Goal: Task Accomplishment & Management: Manage account settings

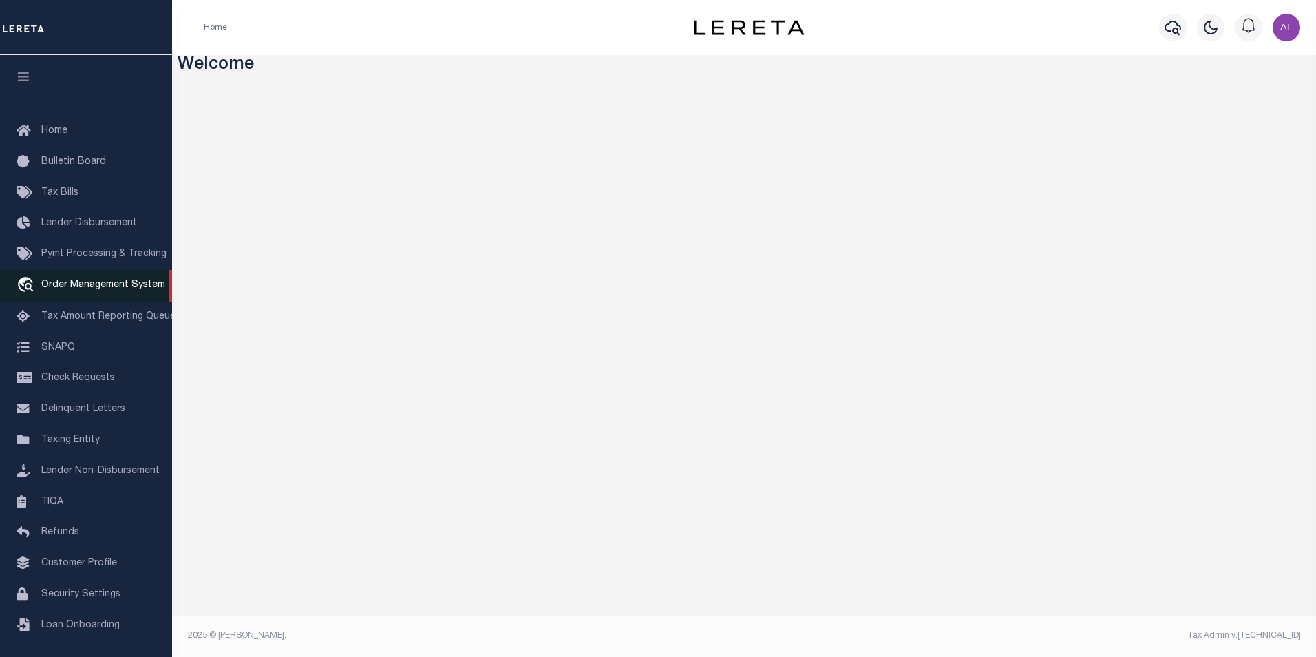
click at [88, 282] on span "Order Management System" at bounding box center [103, 285] width 124 height 10
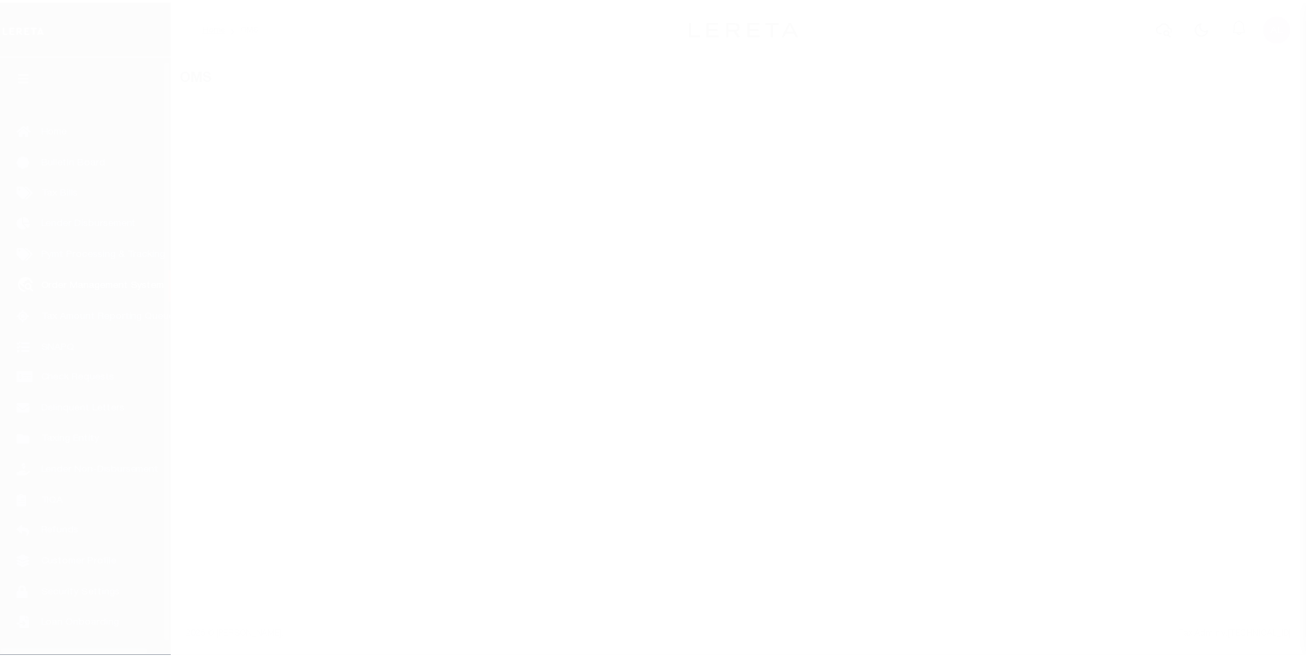
scroll to position [14, 0]
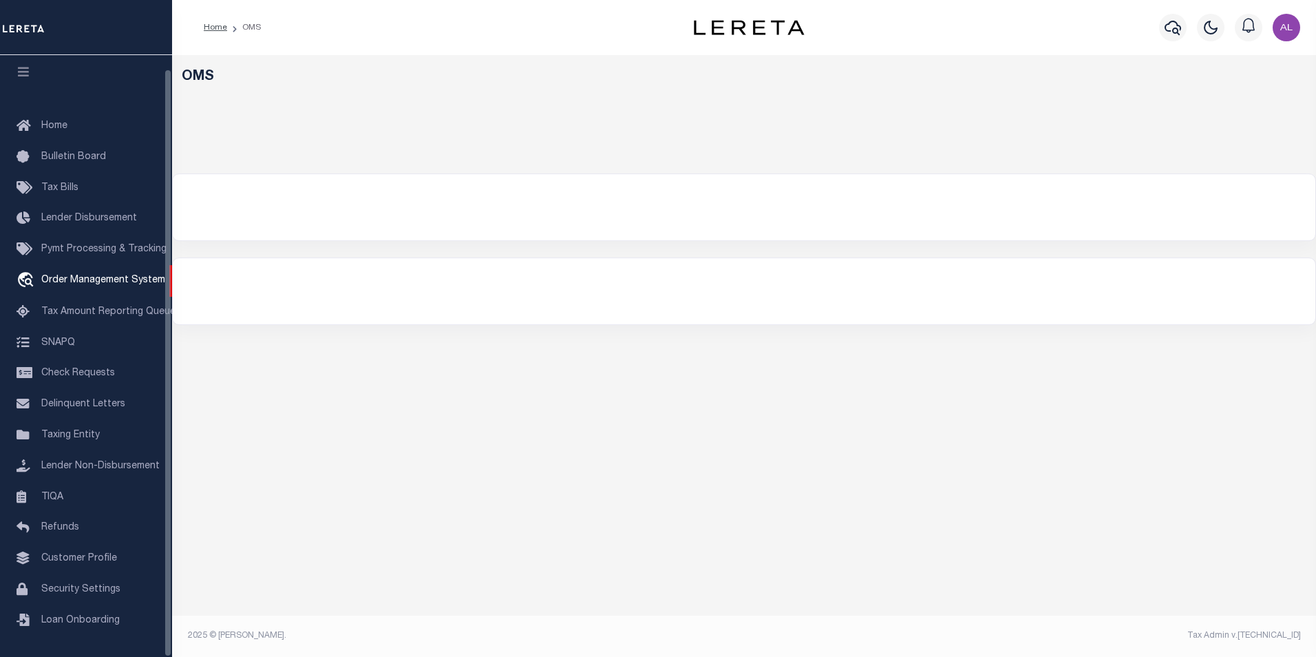
select select "200"
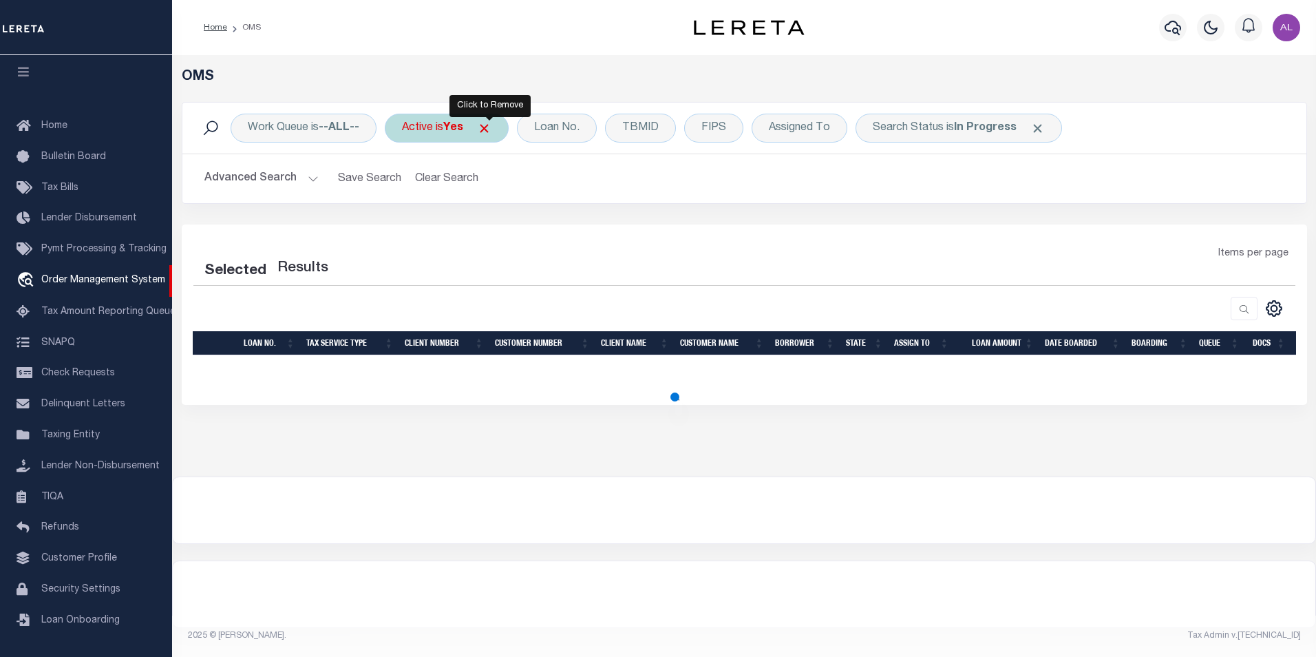
click at [487, 133] on span "Click to Remove" at bounding box center [484, 128] width 14 height 14
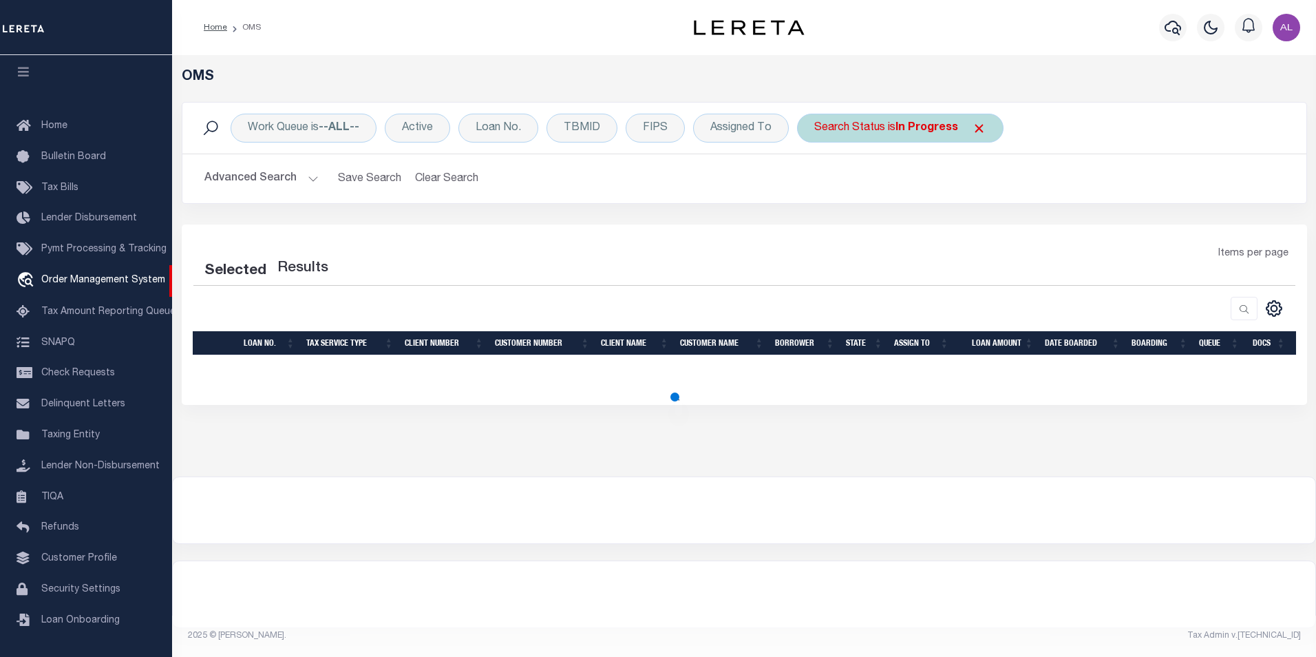
select select "200"
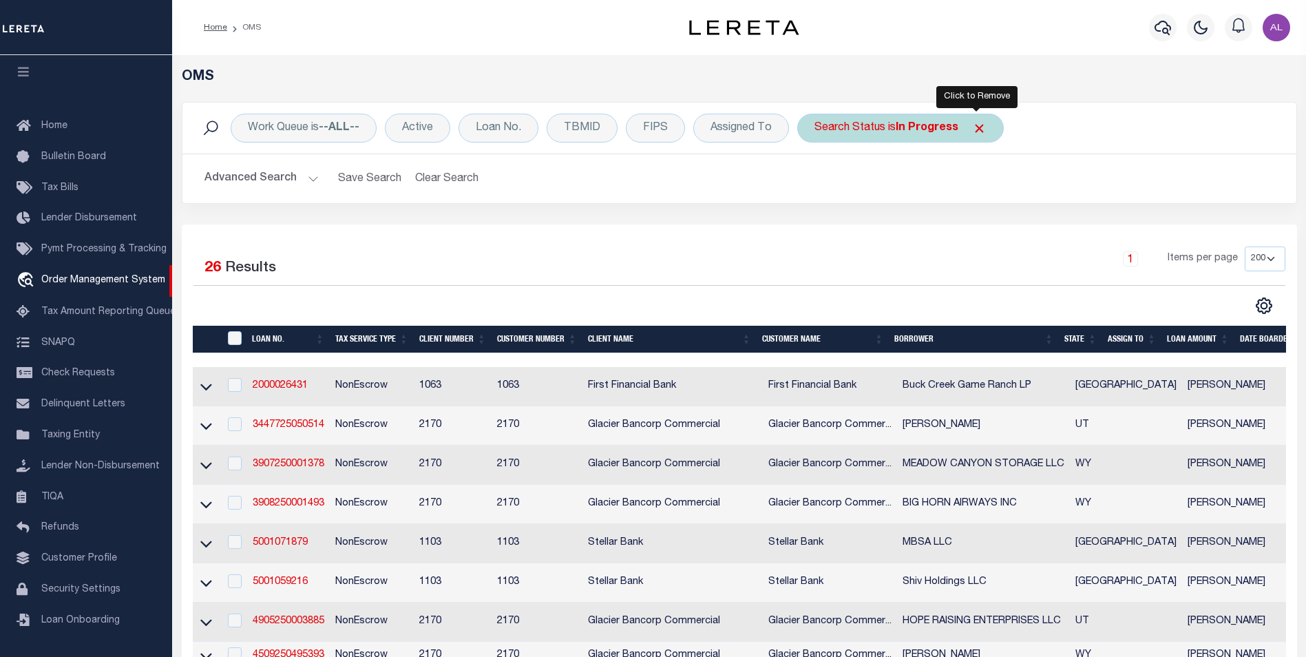
click at [977, 129] on span "Click to Remove" at bounding box center [979, 128] width 14 height 14
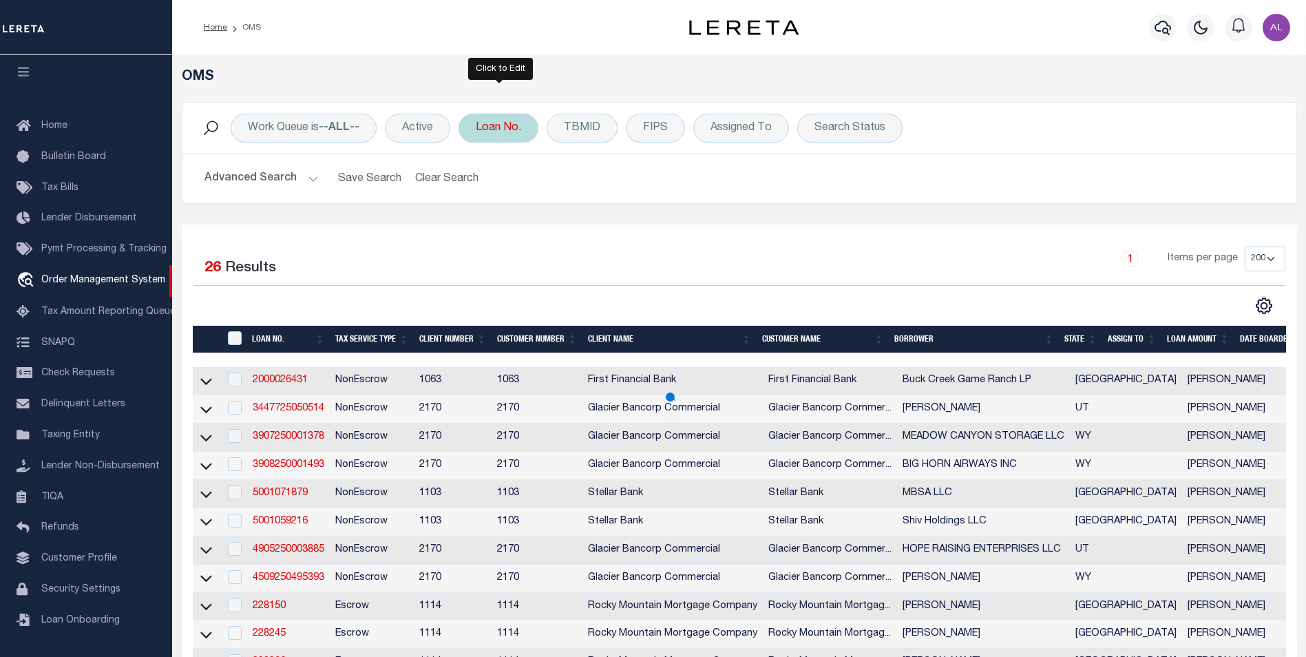
click at [509, 127] on div "Loan No." at bounding box center [498, 128] width 80 height 29
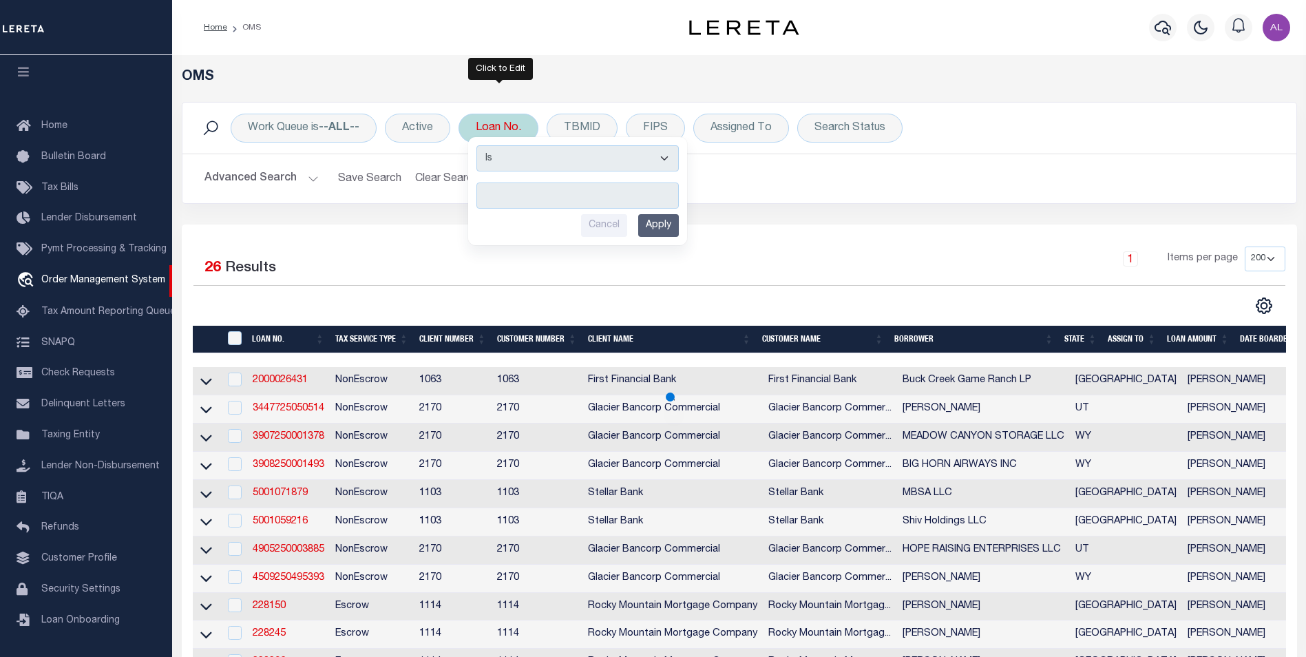
type input "3513"
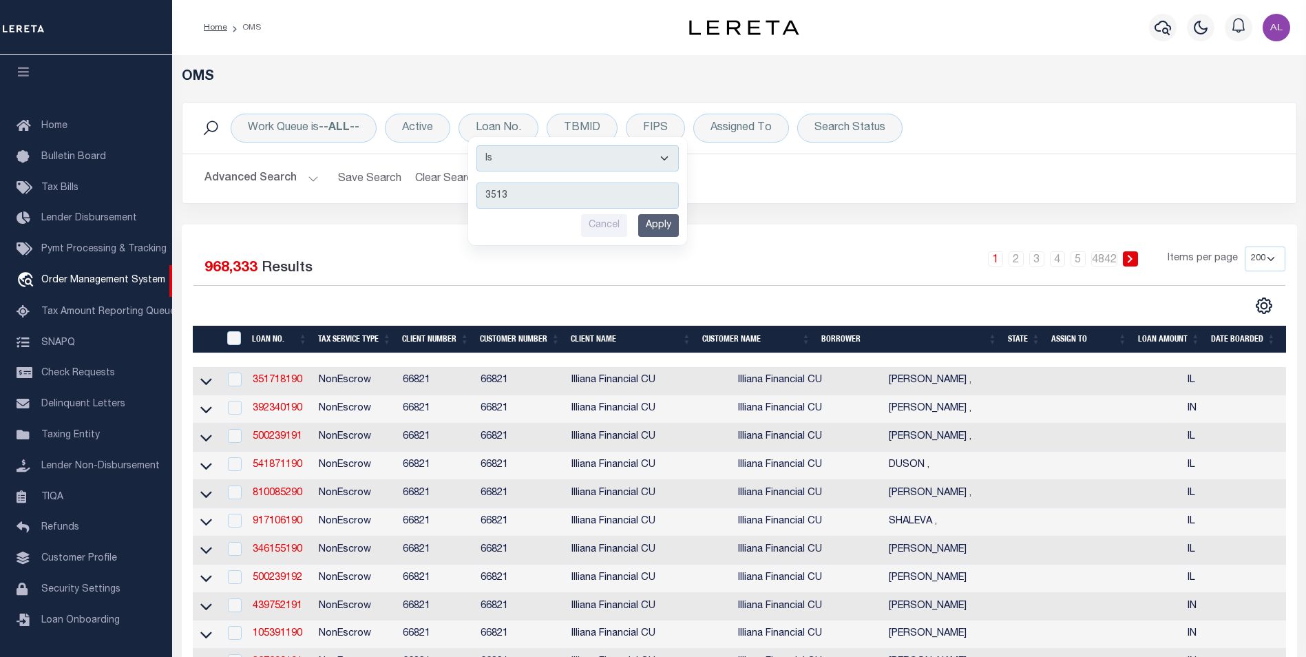
click at [655, 222] on input "Apply" at bounding box center [658, 225] width 41 height 23
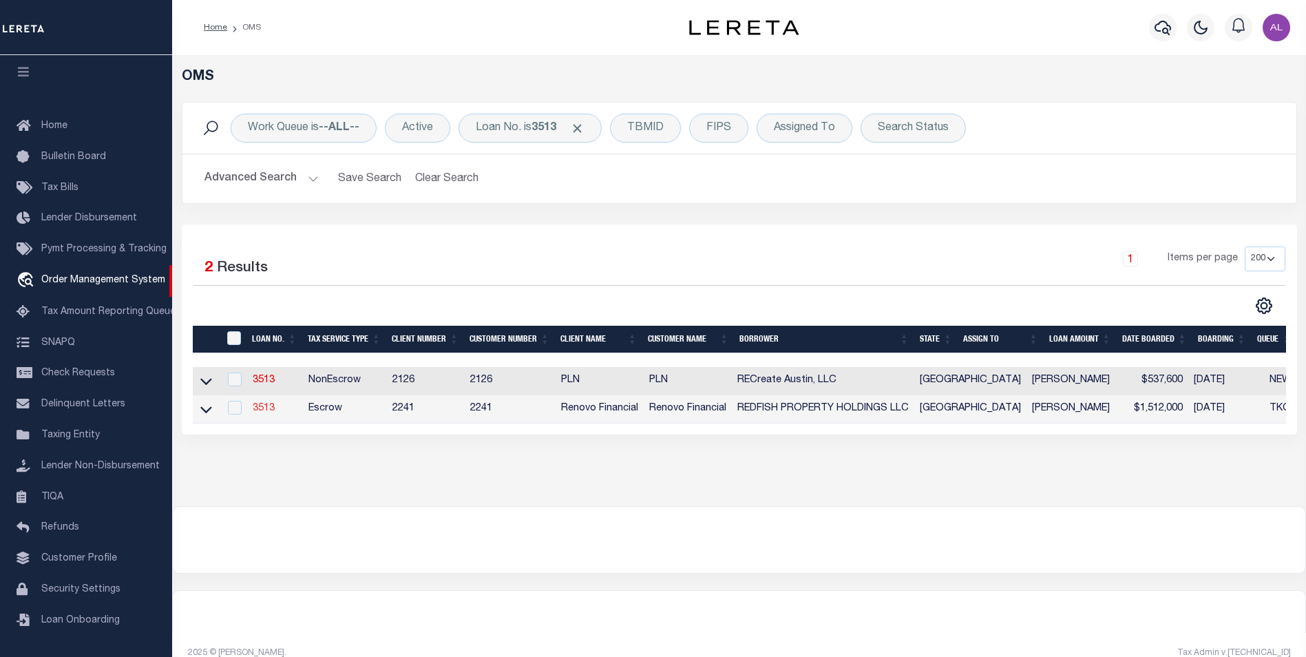
click at [262, 412] on link "3513" at bounding box center [264, 408] width 22 height 10
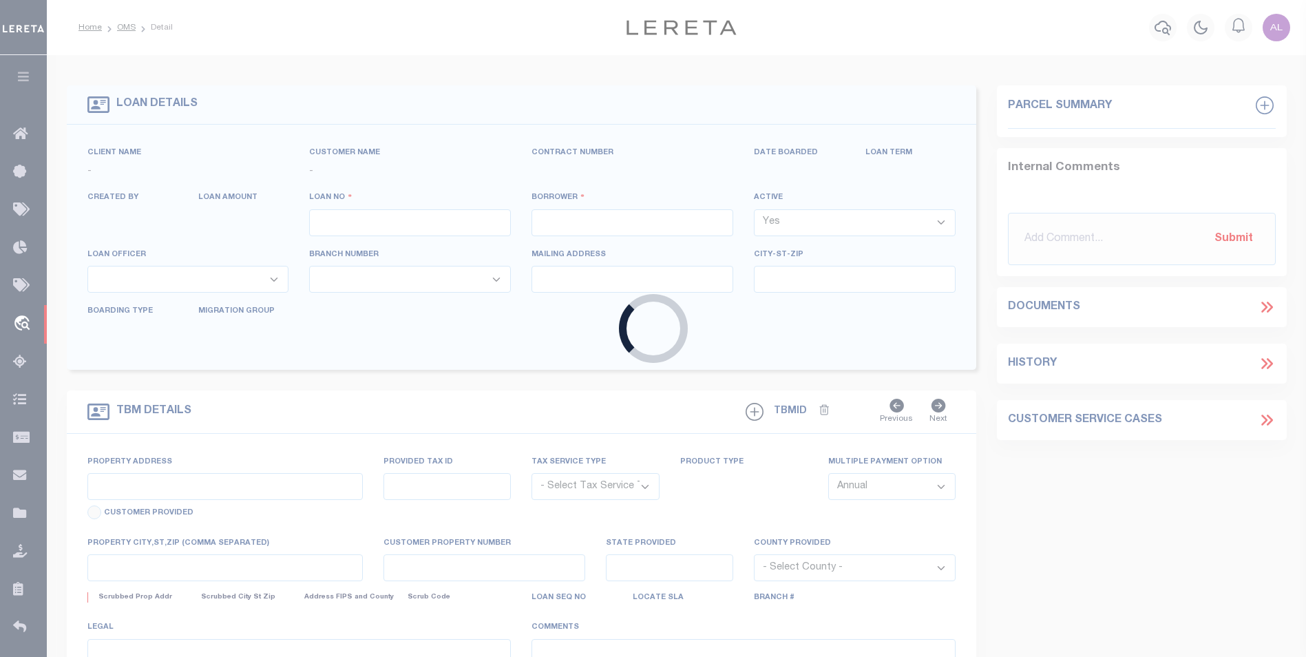
type input "3513"
type input "REDFISH PROPERTY HOLDINGS LLC"
select select
type input "4460 Libbit Avenue"
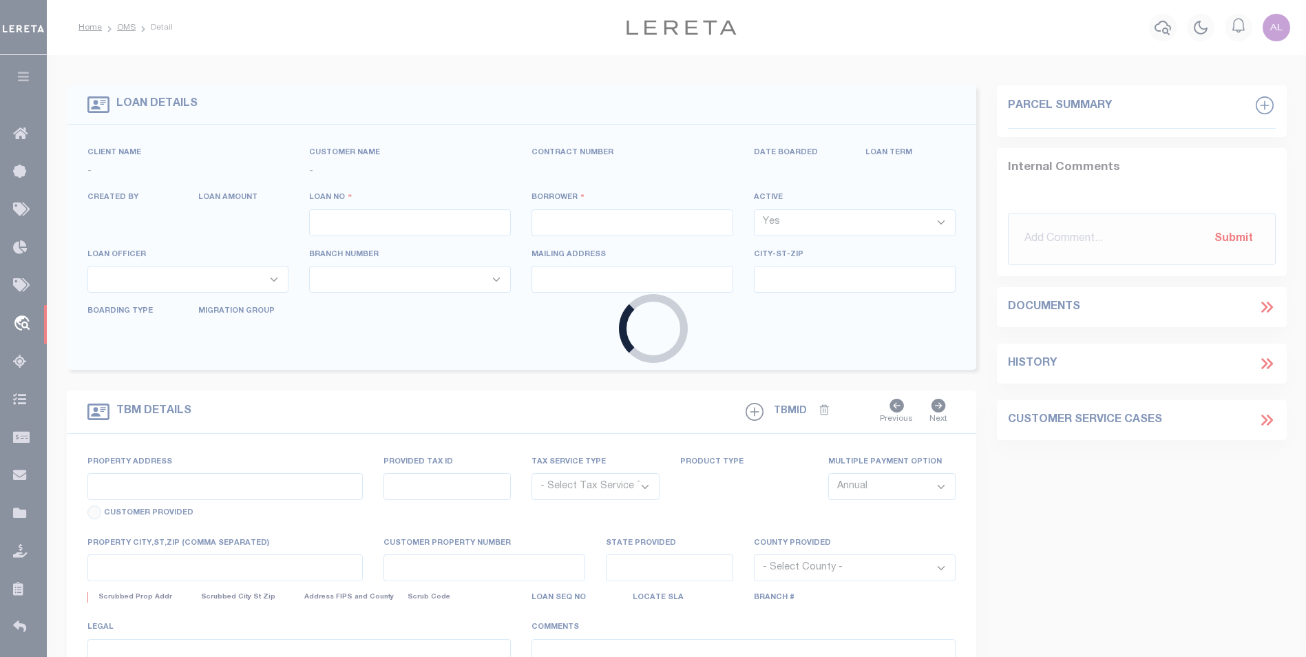
type input "Encino CA 91436"
select select
select select "Escrow"
select select "25066"
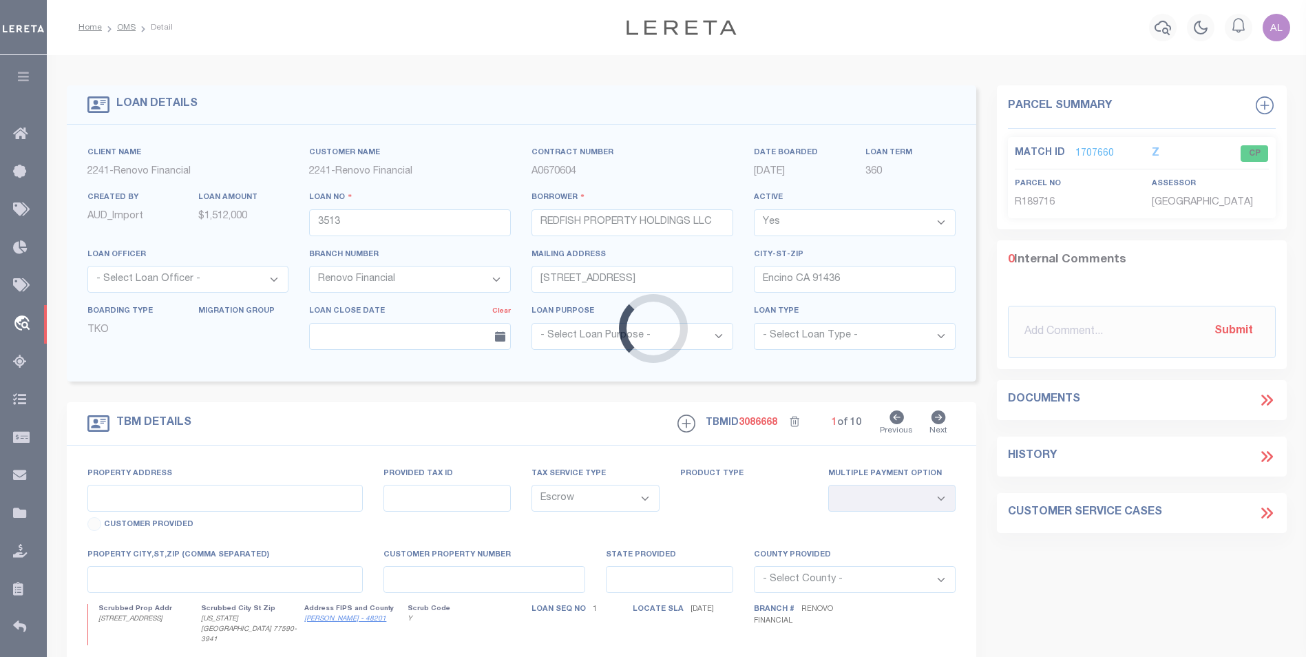
type input "2626 30th Ave N"
select select
type input "Texas City, TX 77590"
type input "a0k2L00001SgS1E"
type input "[GEOGRAPHIC_DATA]"
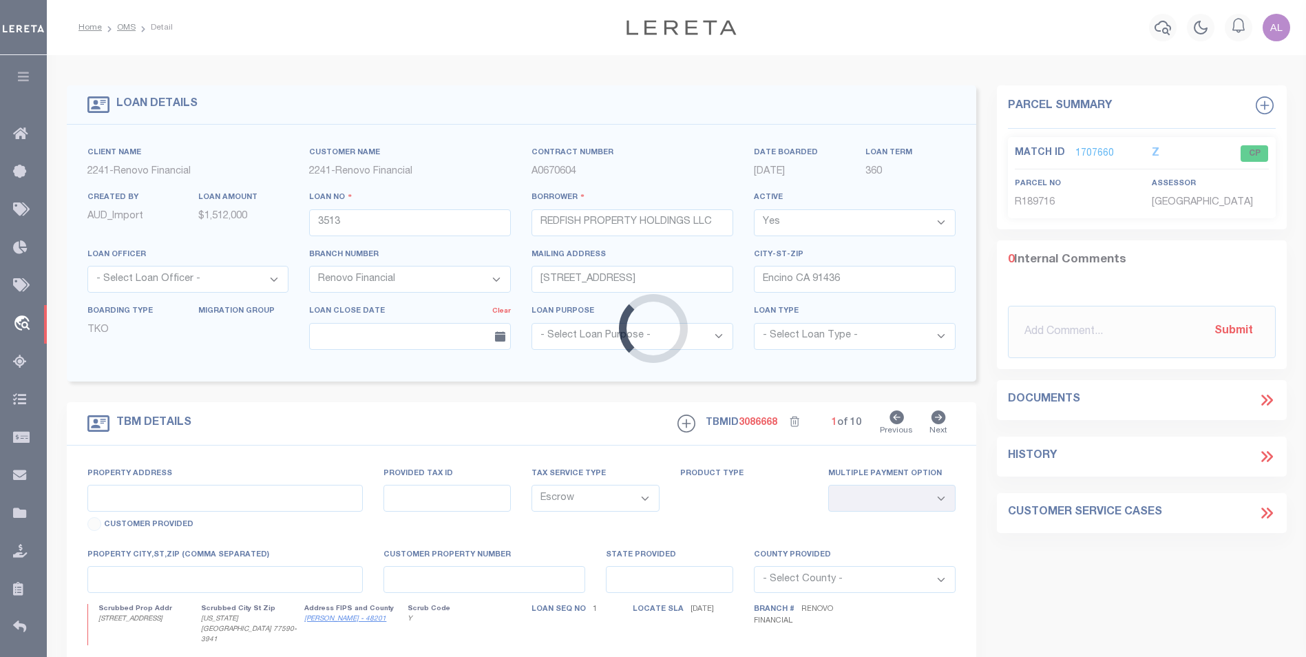
type textarea "Situs change per client audit"
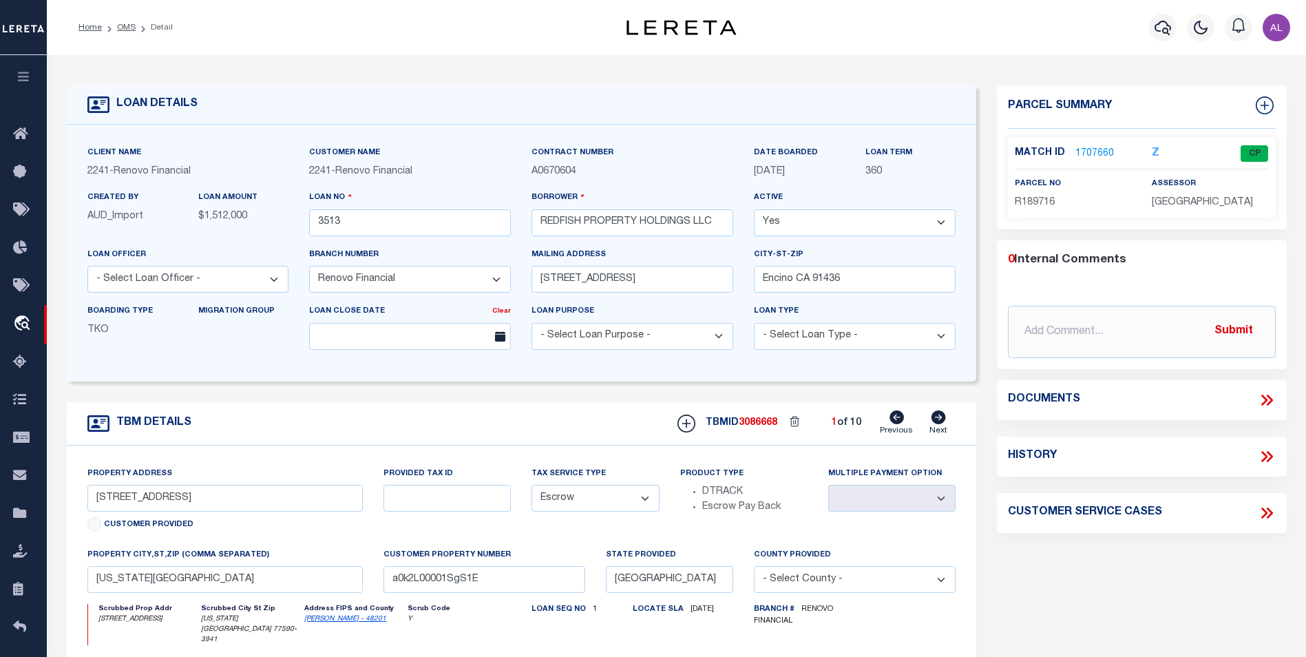
click at [1089, 156] on link "1707660" at bounding box center [1094, 154] width 39 height 14
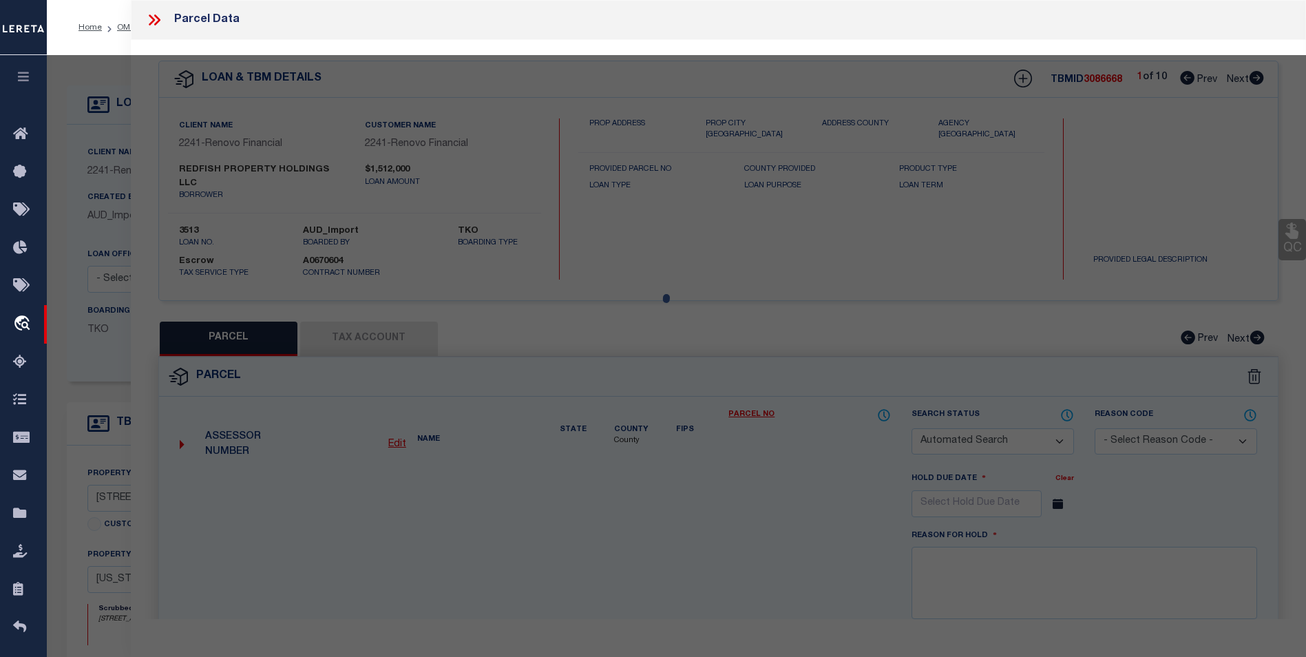
checkbox input "false"
select select "CP"
type input "REDFISH PROPERTY HOLDINGS LLC"
select select
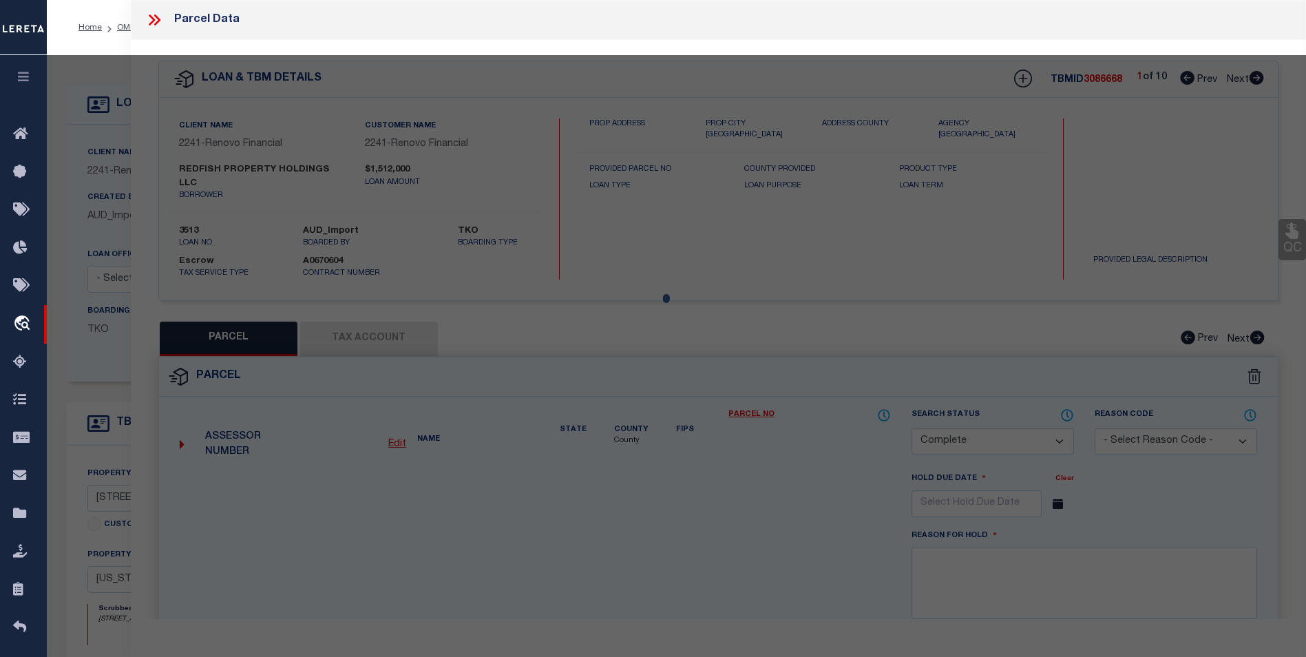
type input "2626 30TH AVE N"
checkbox input "false"
type input "TEXAS CITY, TX 77590"
type textarea "ABST 142 R LOGAN SUR LOT 16 BLK 33 NORTHSIDE ADDN"
type textarea "Tax ID Special Project"
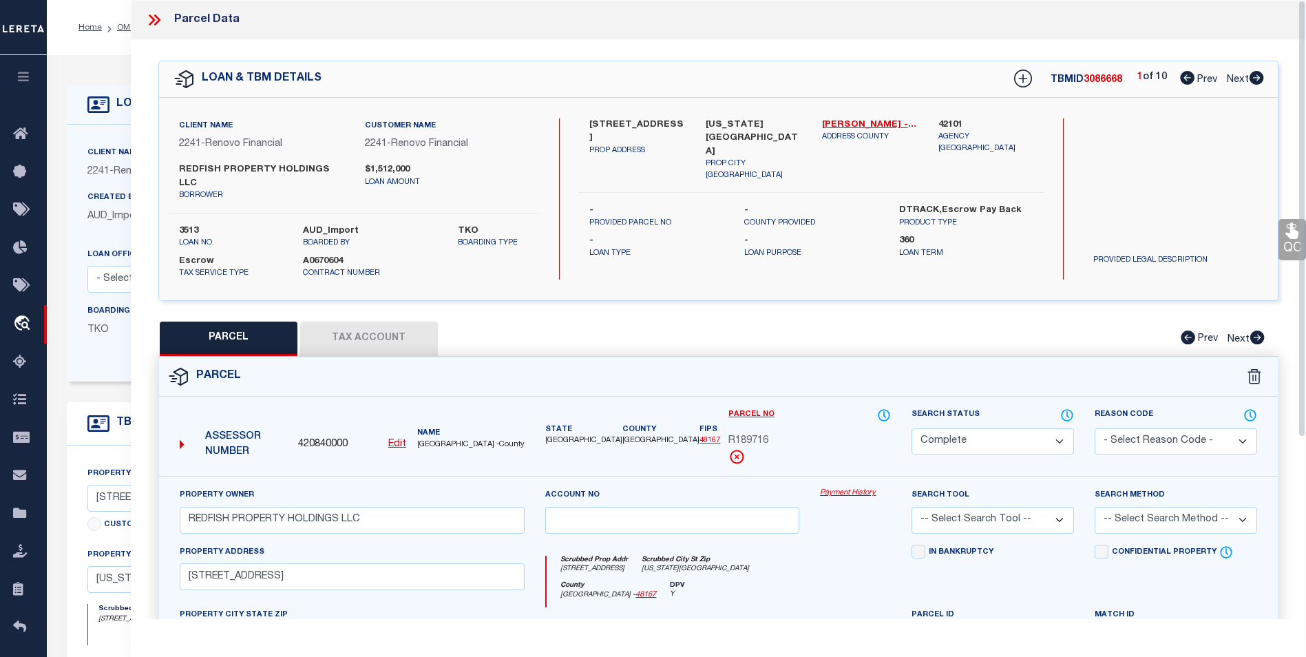
click at [377, 321] on button "Tax Account" at bounding box center [369, 338] width 138 height 34
select select "100"
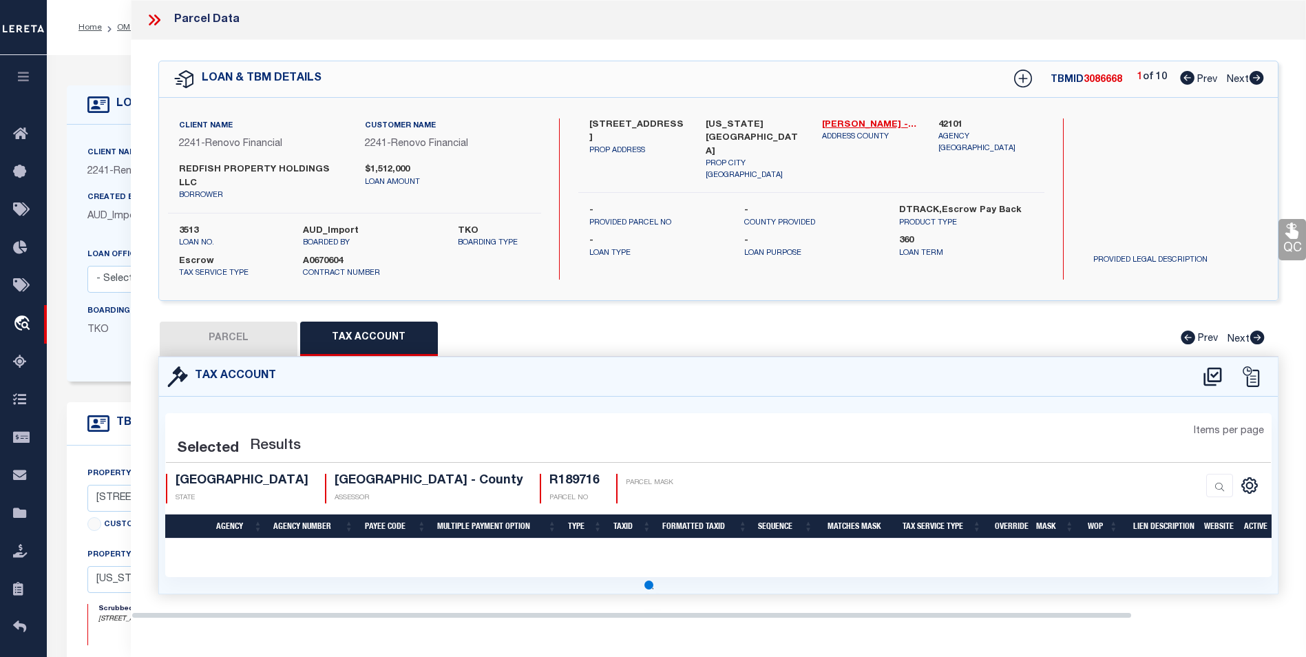
select select "100"
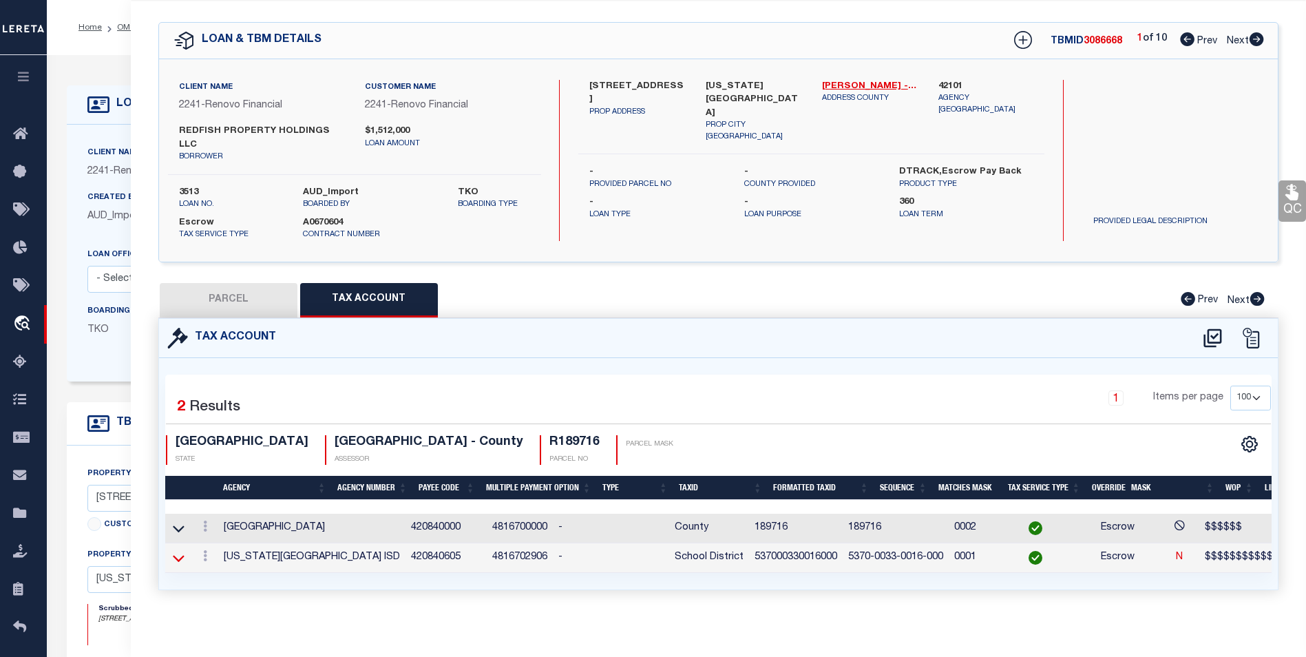
click at [179, 551] on icon at bounding box center [179, 558] width 12 height 14
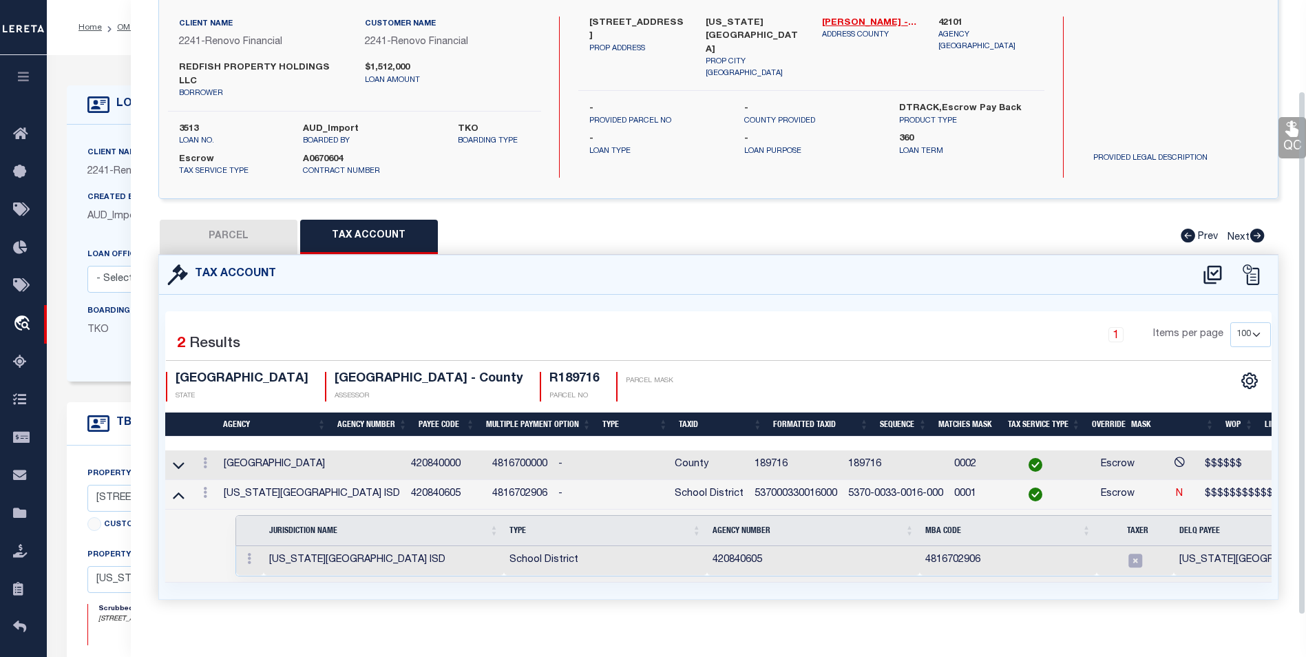
scroll to position [108, 0]
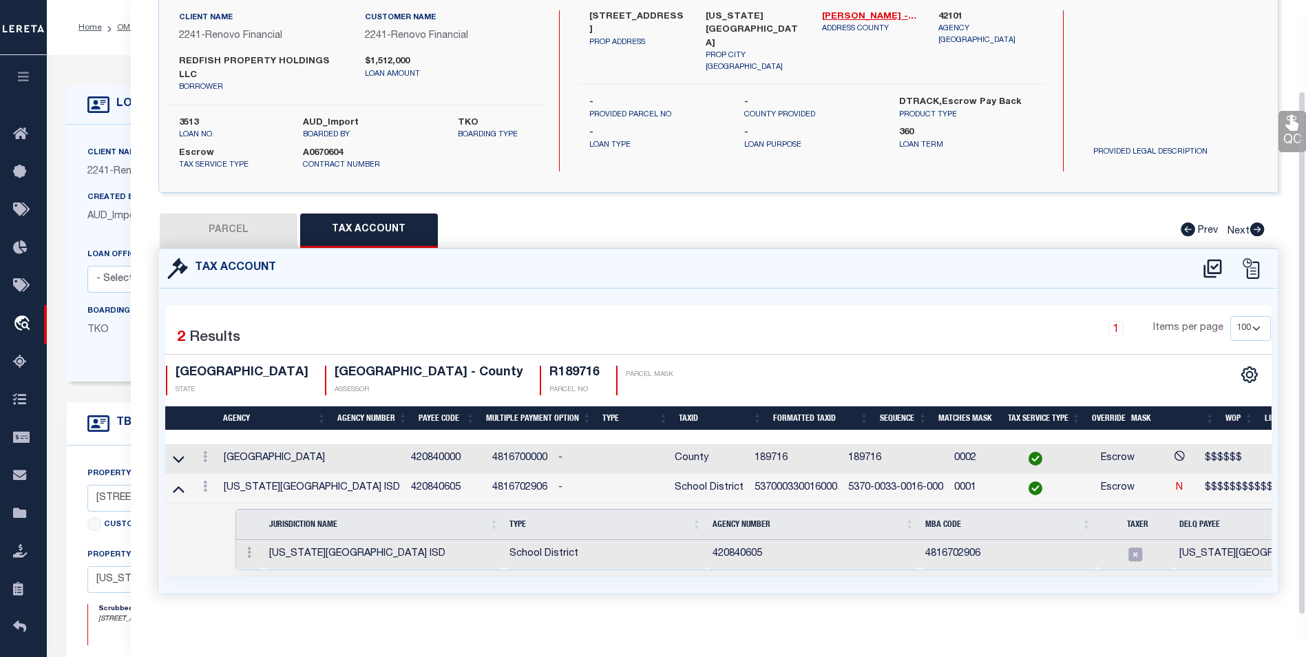
click at [185, 453] on link at bounding box center [179, 458] width 16 height 10
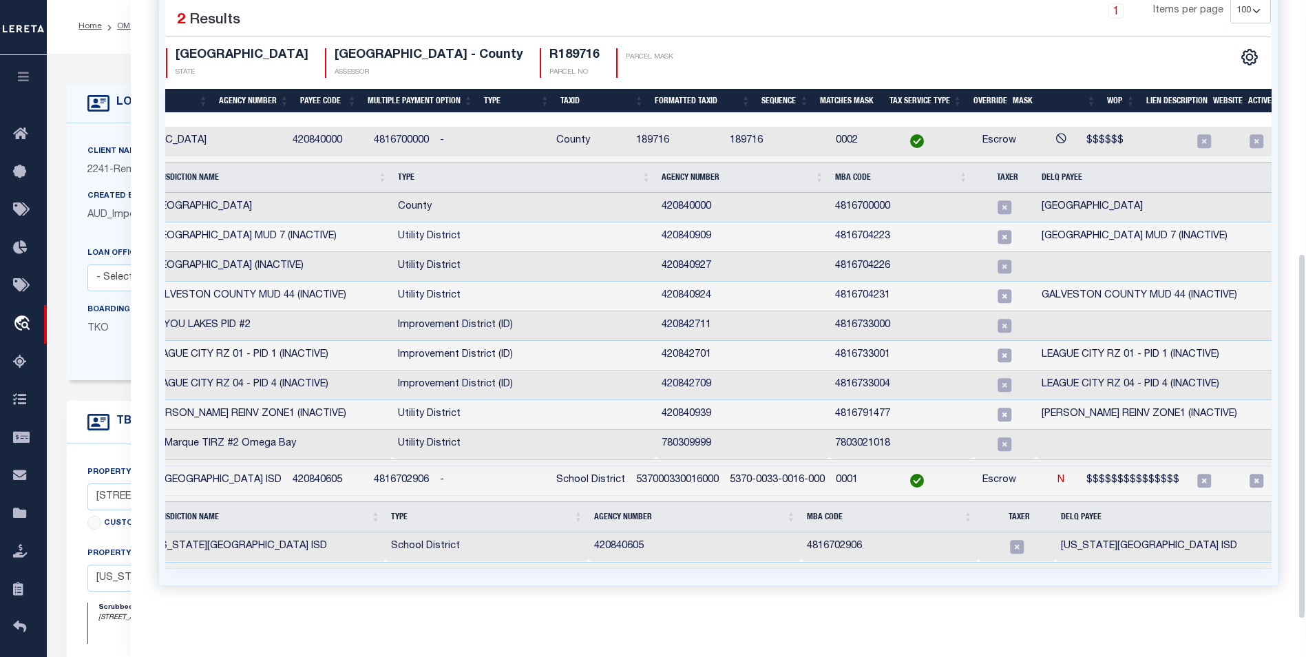
scroll to position [0, 0]
click at [102, 354] on div "Boarding Type TKO Migration Group" at bounding box center [188, 330] width 222 height 56
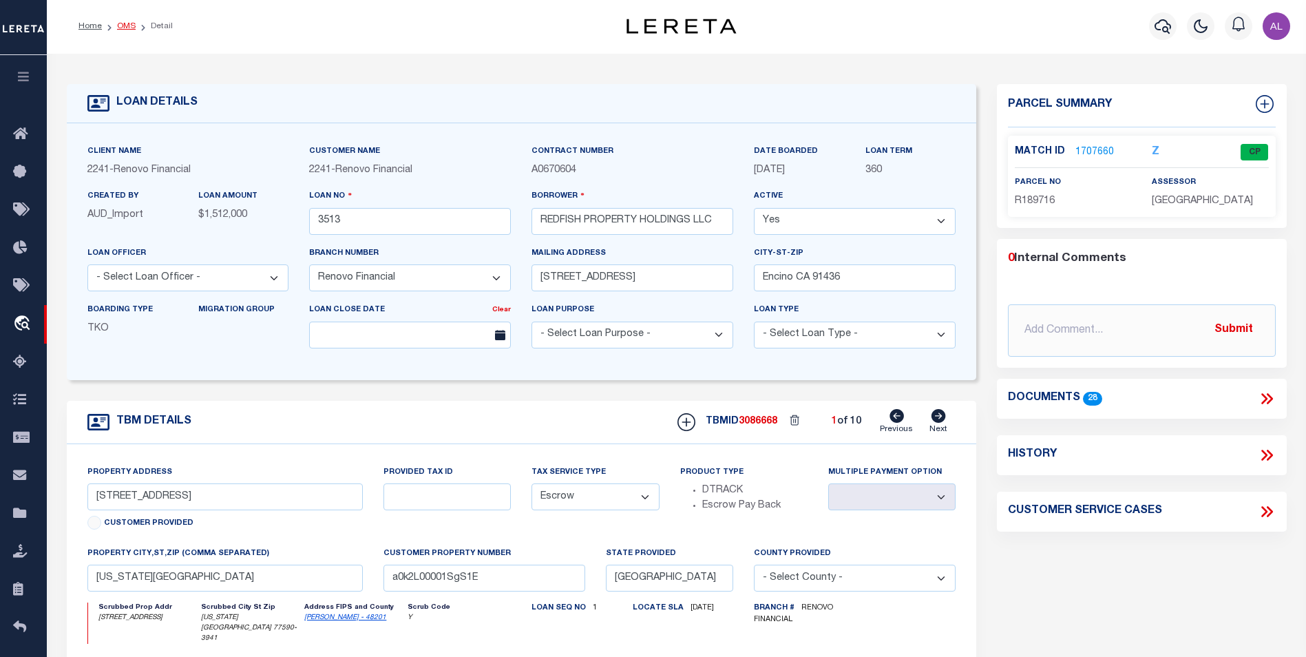
click at [126, 29] on link "OMS" at bounding box center [126, 26] width 19 height 8
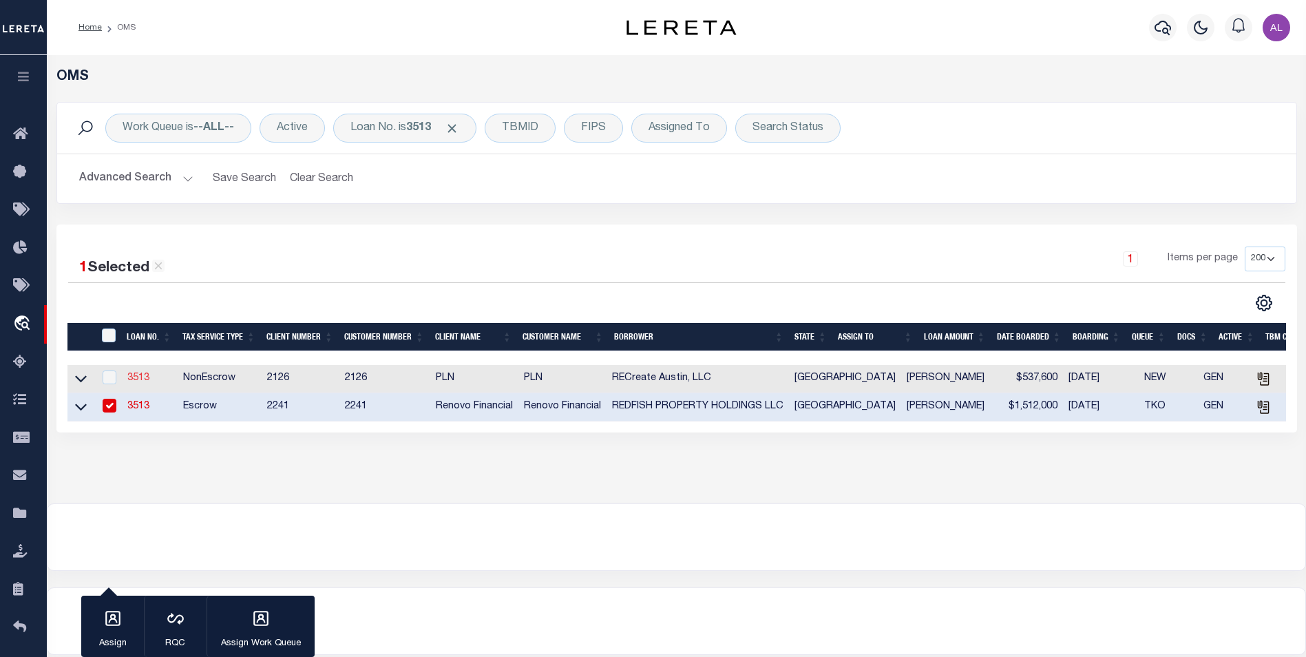
click at [142, 383] on link "3513" at bounding box center [138, 378] width 22 height 10
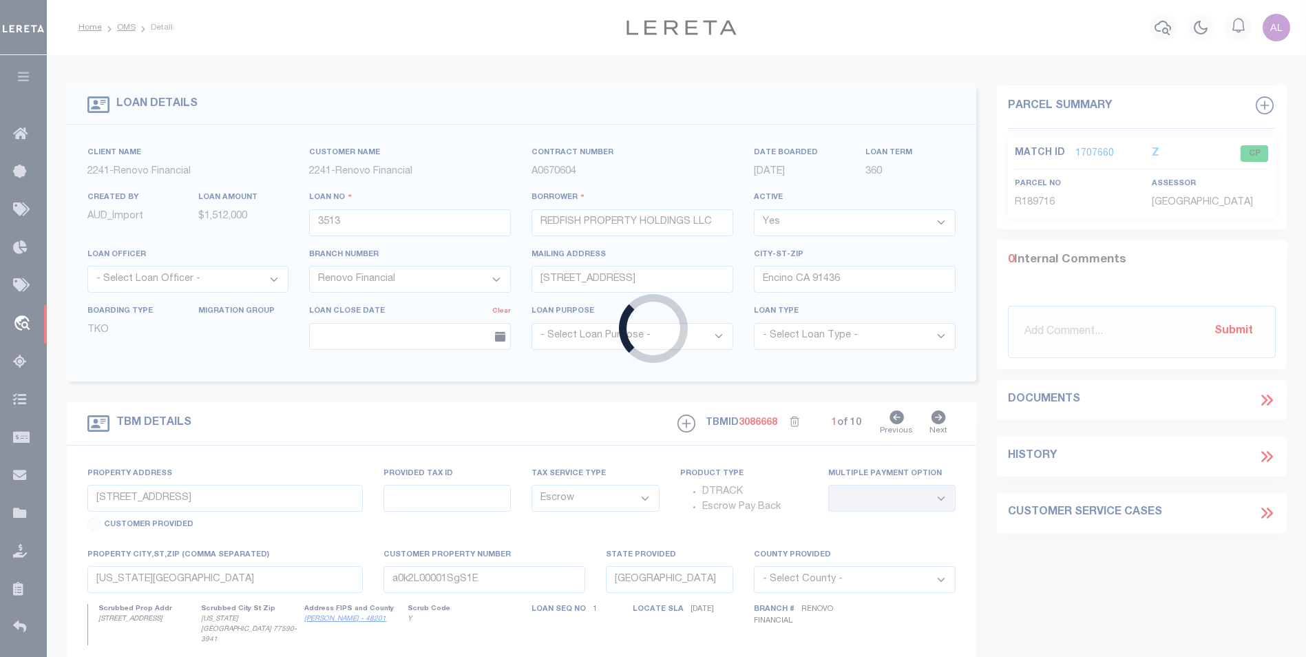
type input "RECreate Austin, LLC"
select select "False"
select select
select select "NonEscrow"
type input "5614 Clay Avenue"
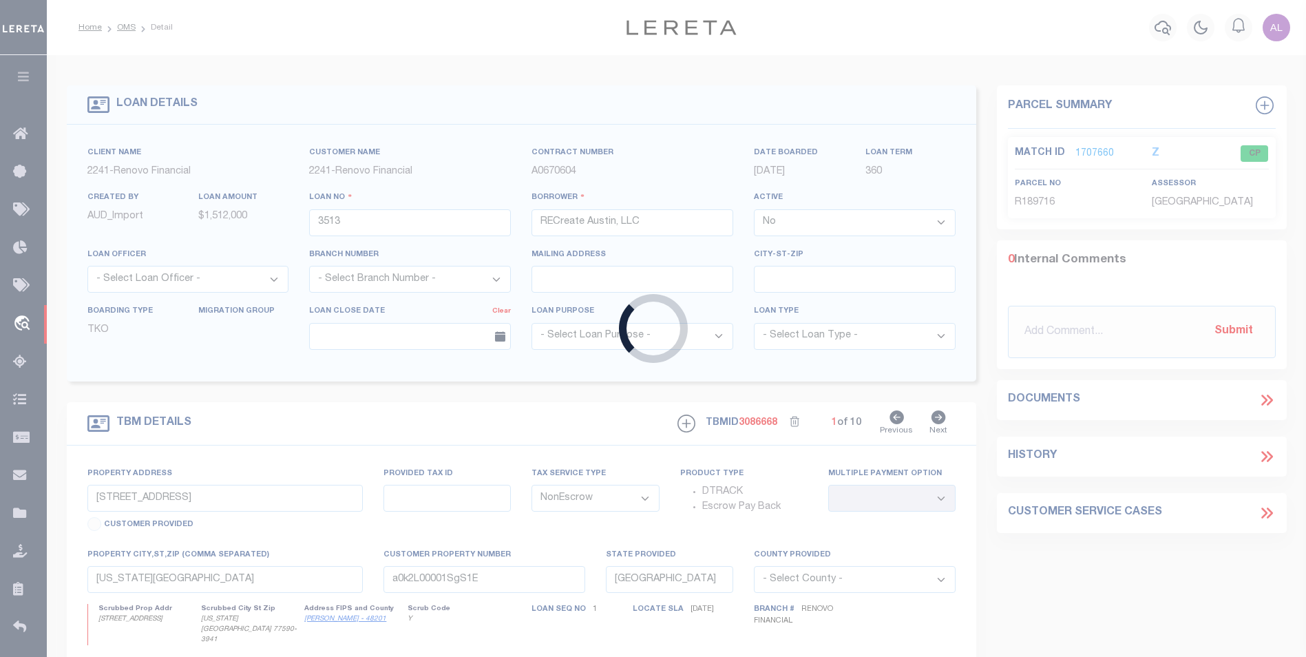
select select
type input "Austin TX 78756"
type input "CLAY 5614"
select select "[PERSON_NAME]"
type textarea "Lot 2, Block 2, RESUBDIVISION OF LOTS 18-20, INCL., BLOCK 2, BROADACRES, an Add…"
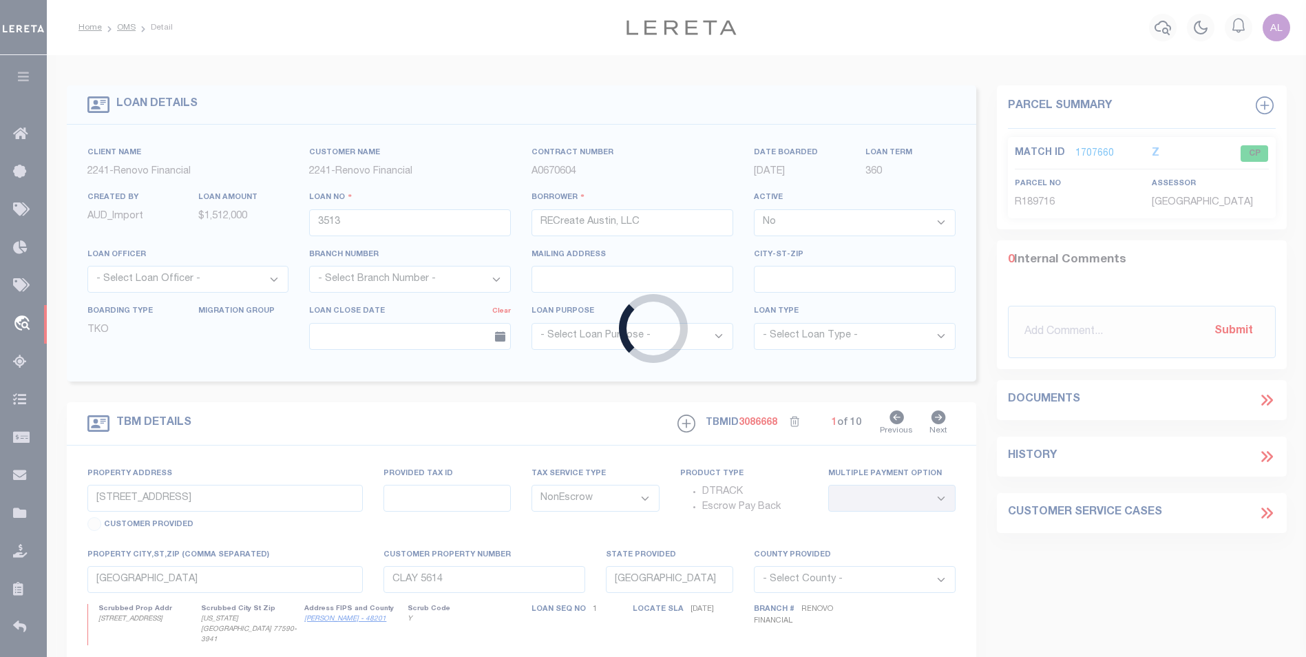
select select "2355"
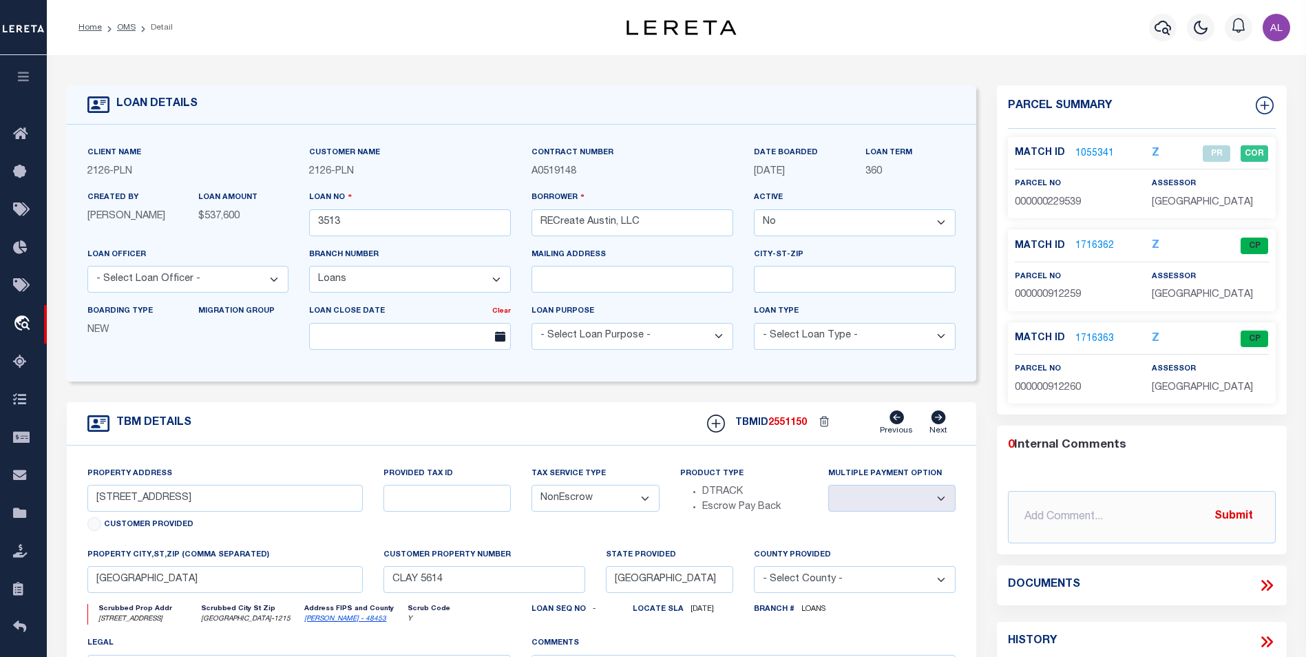
click at [1088, 245] on link "1716362" at bounding box center [1094, 246] width 39 height 14
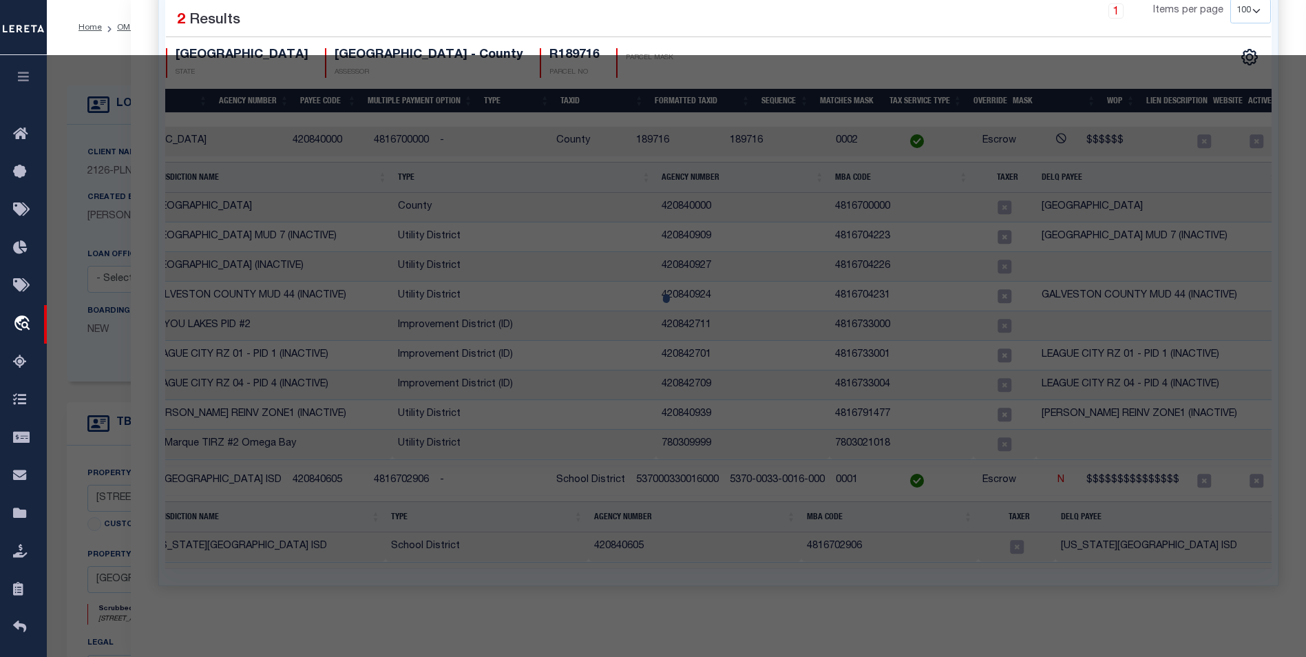
select select "AS"
checkbox input "false"
select select "CP"
type input "KOLAR MAX W"
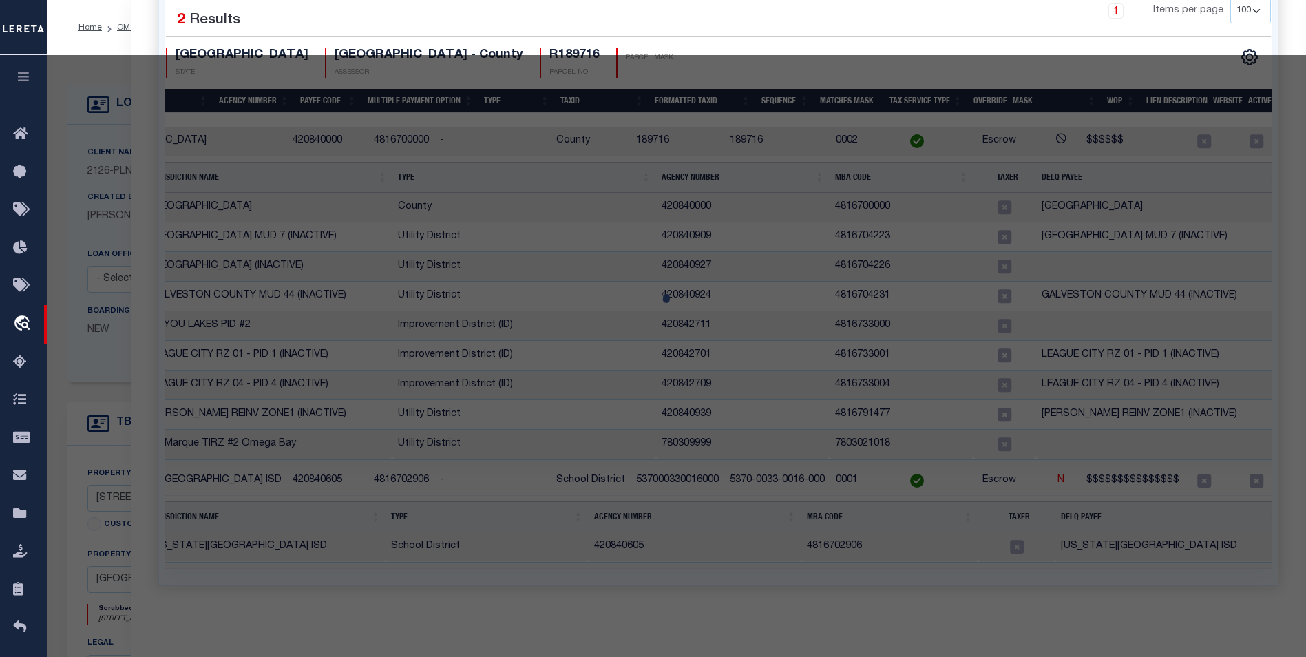
select select
type input "5614 CLAY AVE"
checkbox input "false"
type textarea "UNT 1 5614 CLAY AVENUE CONDOMINIUMS PLUS 50.0 % INT IN COM AREA"
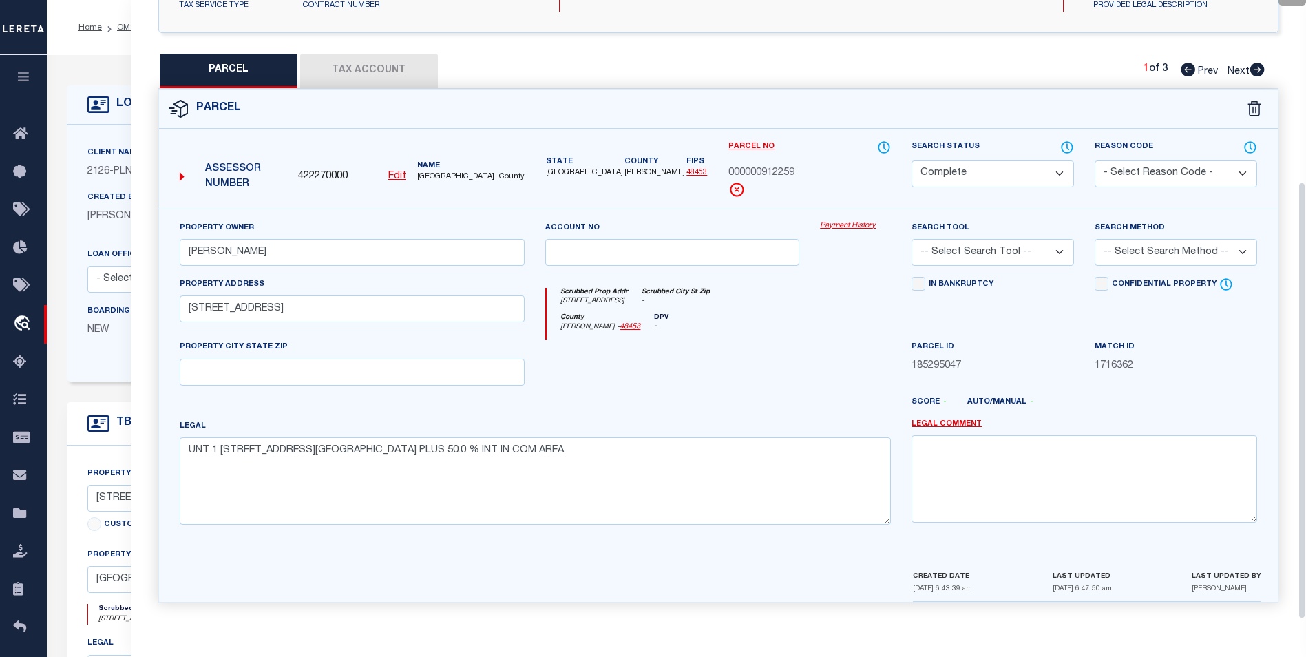
click at [395, 80] on button "Tax Account" at bounding box center [369, 71] width 138 height 34
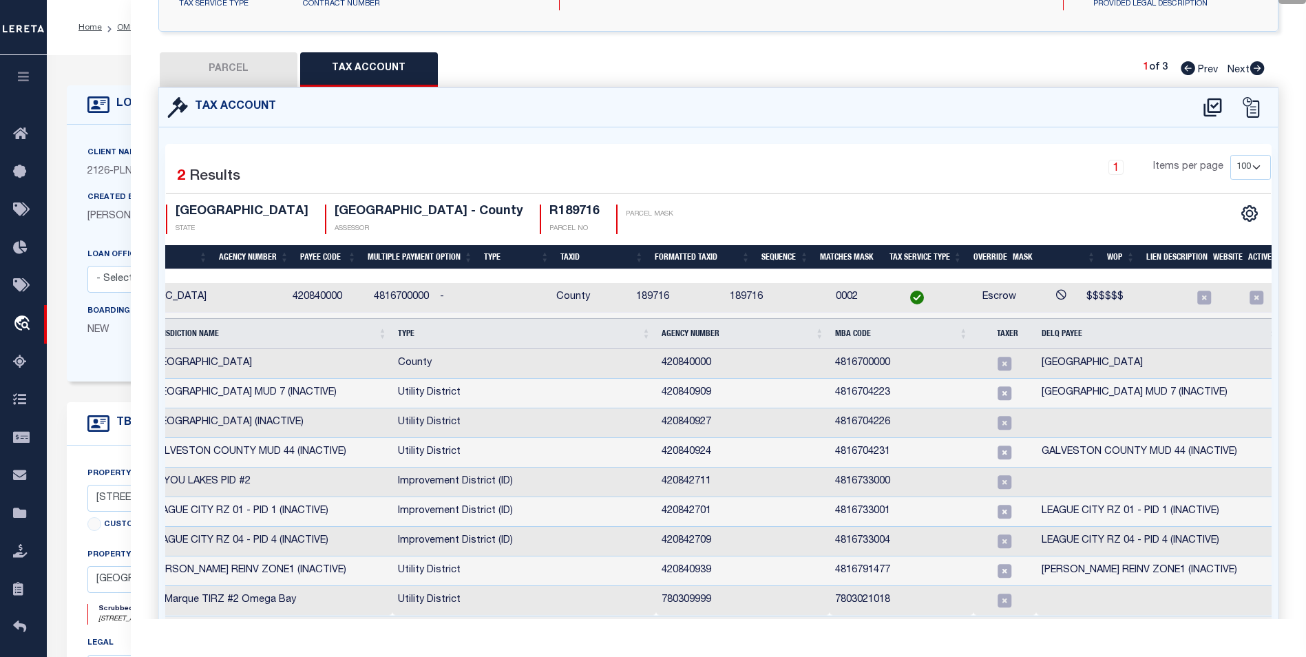
select select "100"
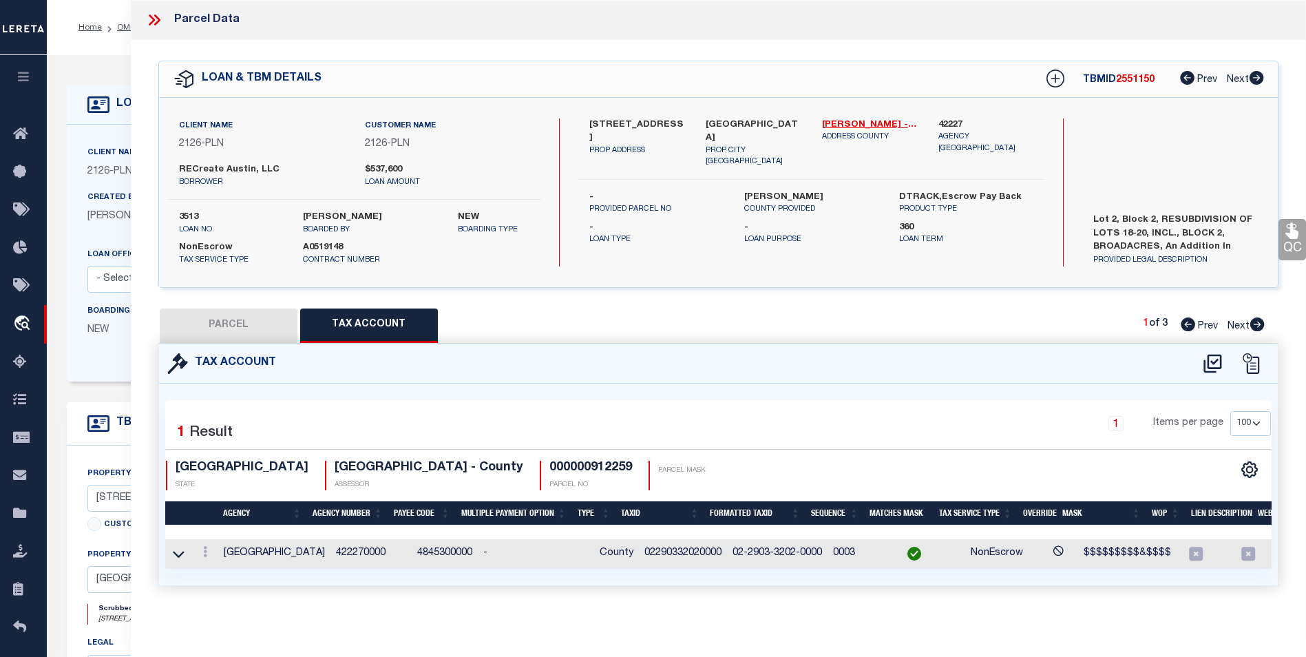
click at [186, 553] on link at bounding box center [179, 553] width 16 height 10
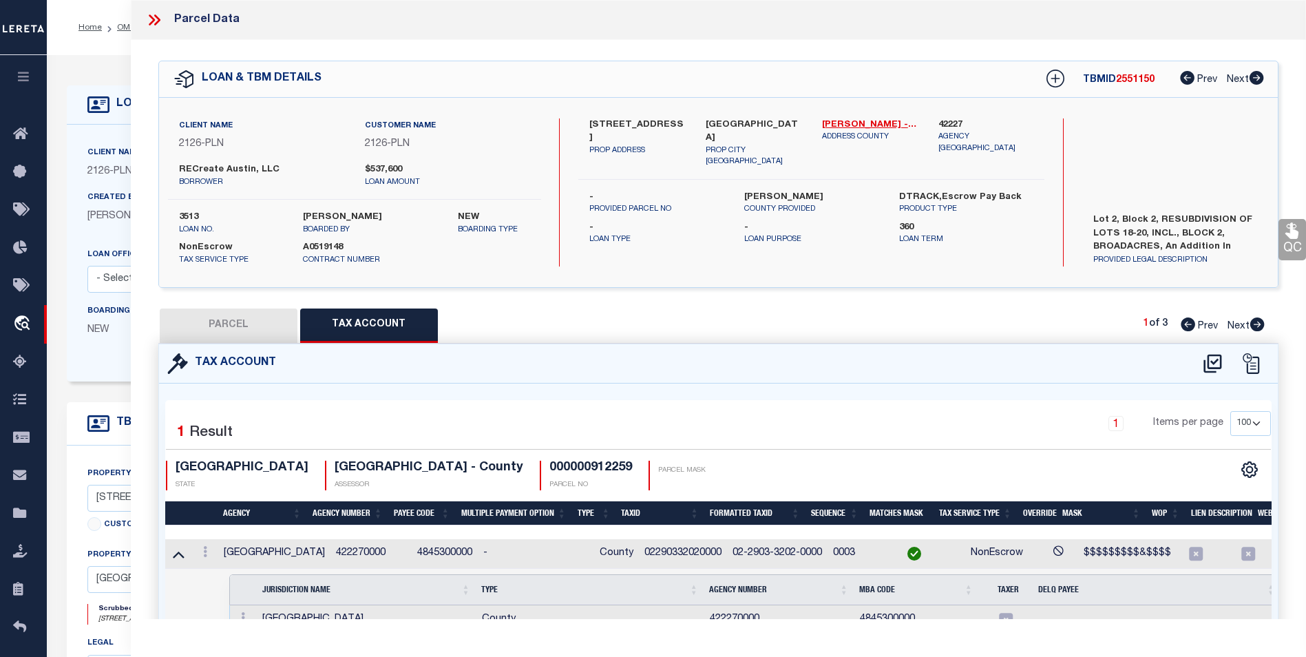
click at [154, 19] on icon at bounding box center [152, 19] width 6 height 11
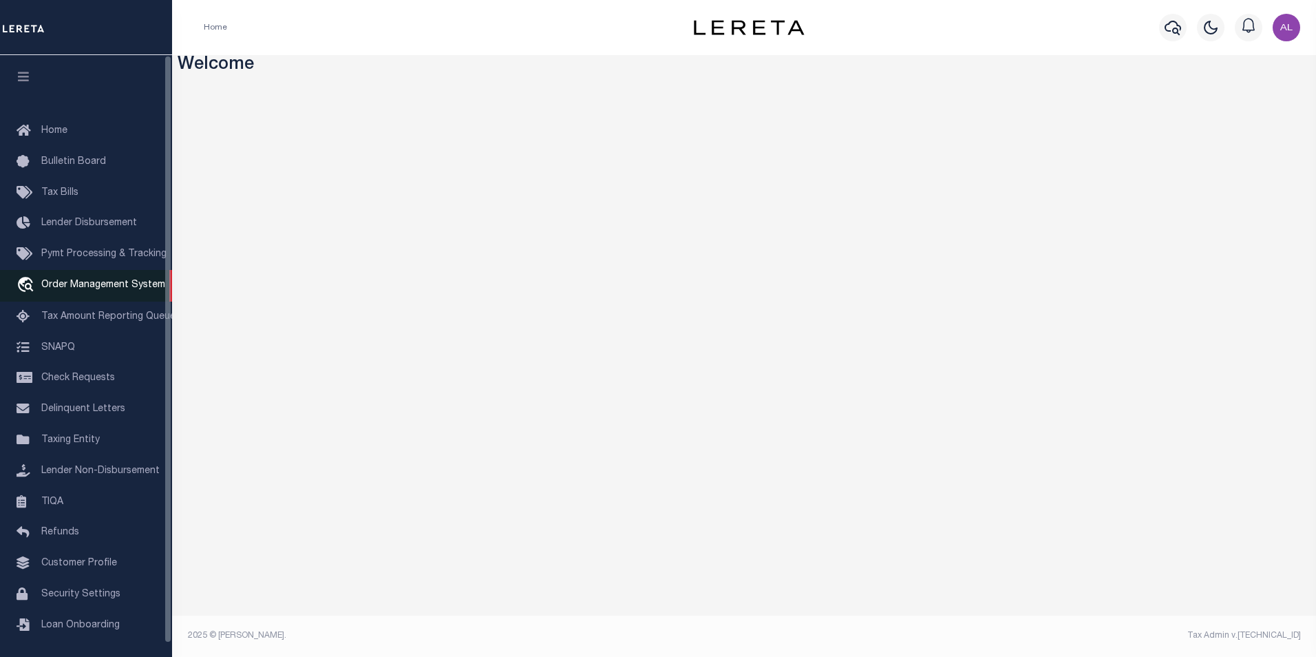
click at [98, 281] on link "travel_explore Order Management System" at bounding box center [86, 286] width 172 height 32
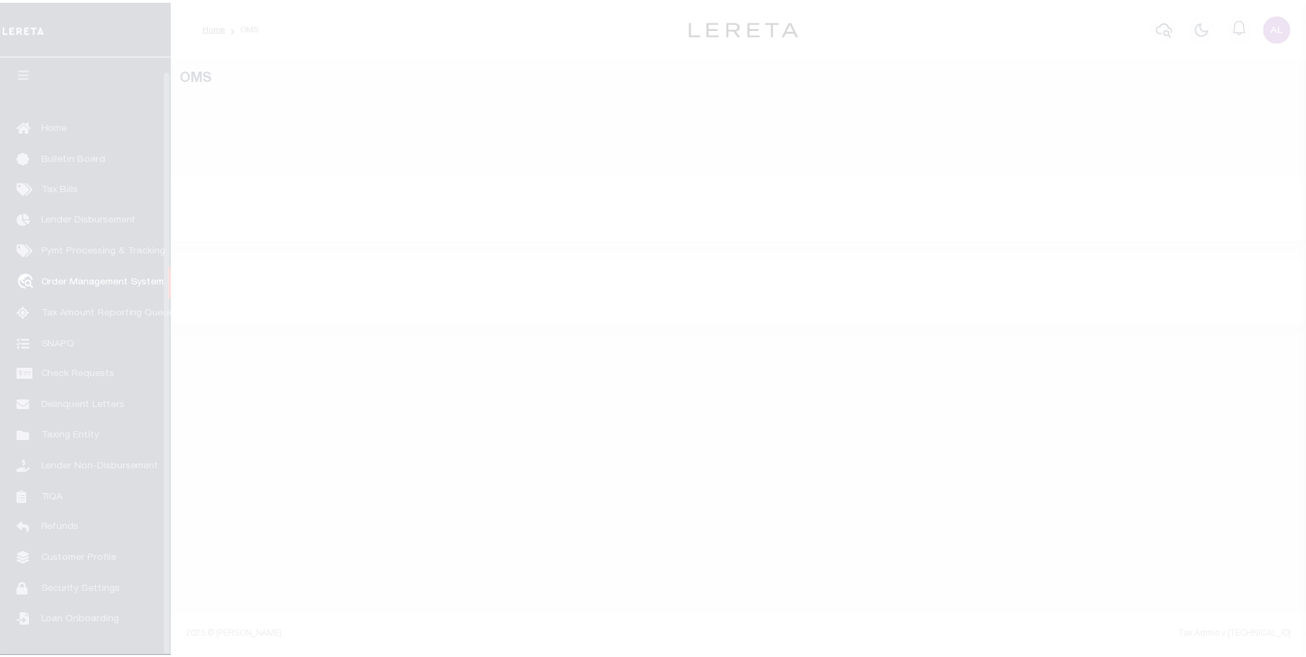
scroll to position [14, 0]
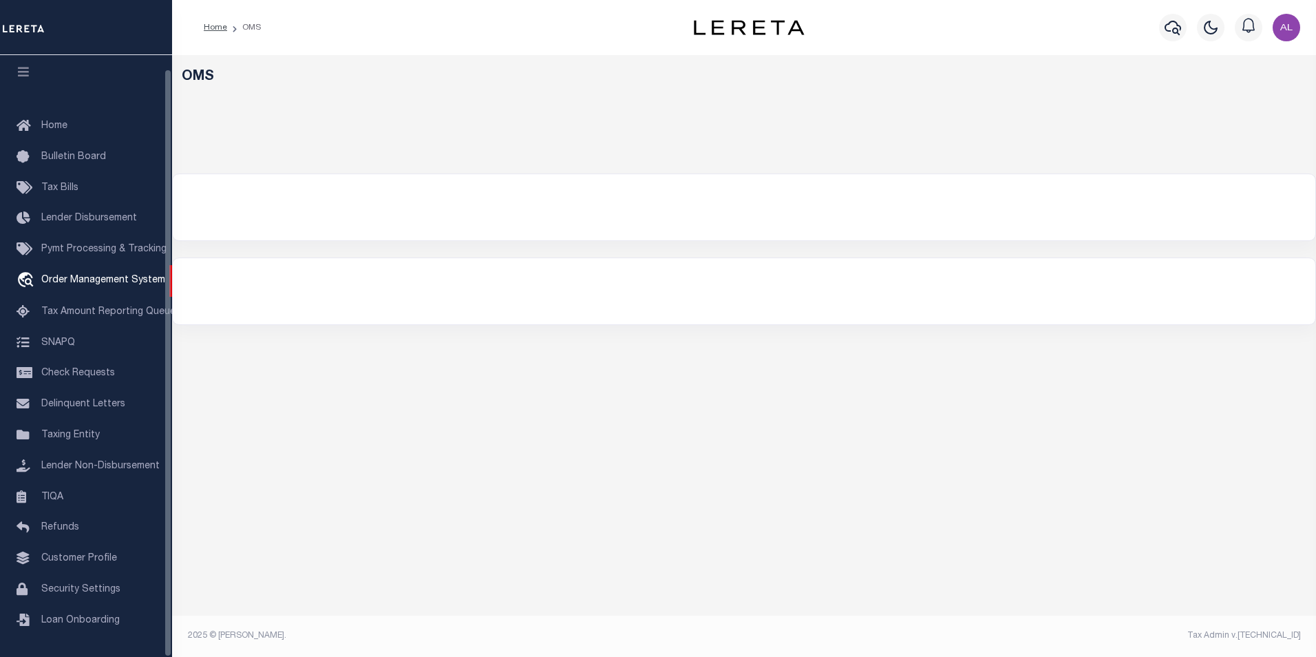
select select "200"
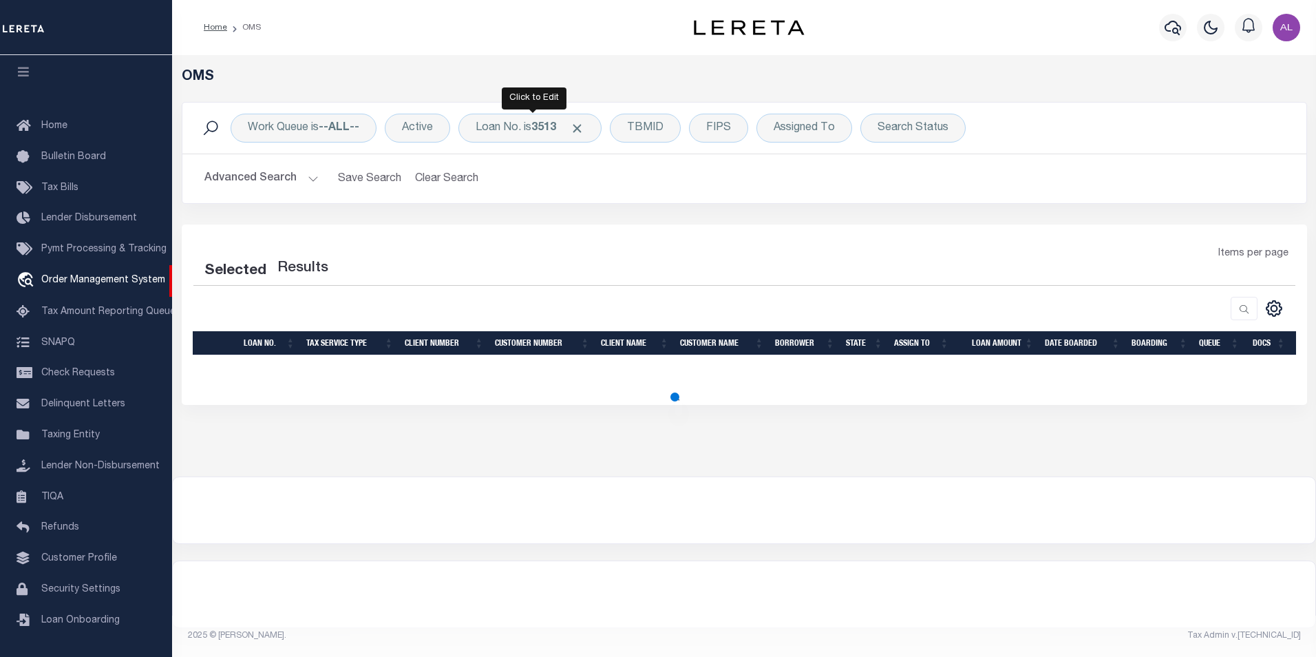
select select "200"
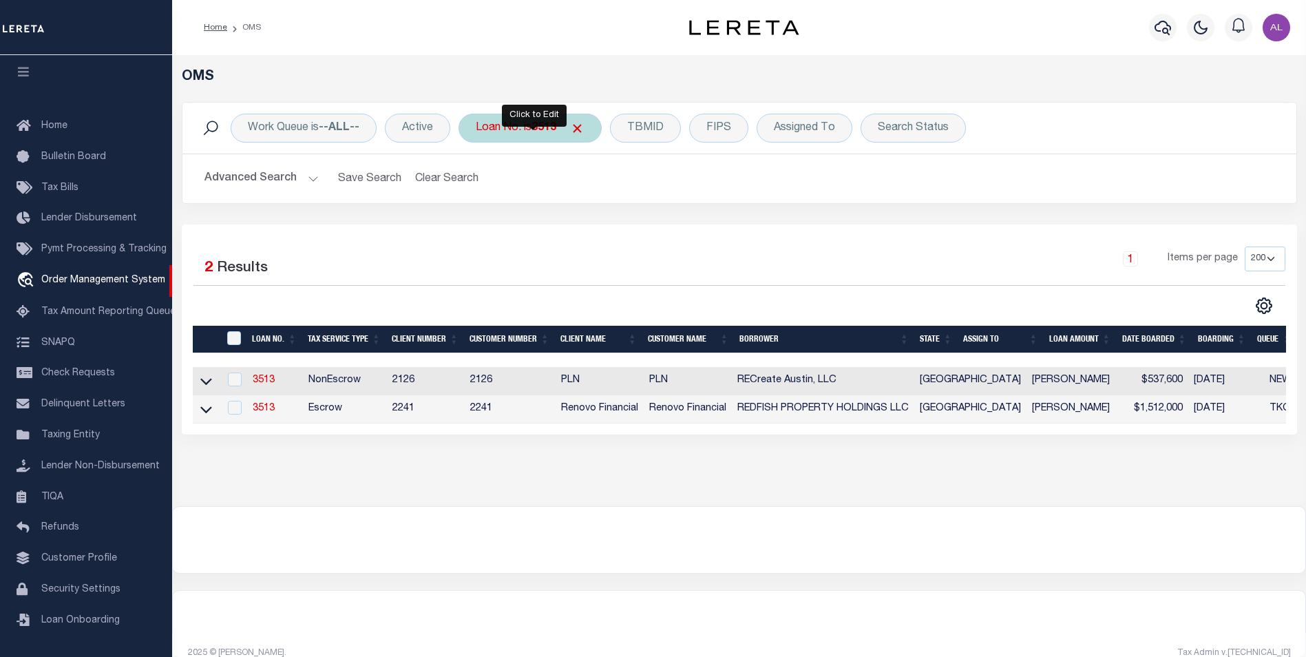
click at [550, 125] on b "3513" at bounding box center [543, 128] width 25 height 11
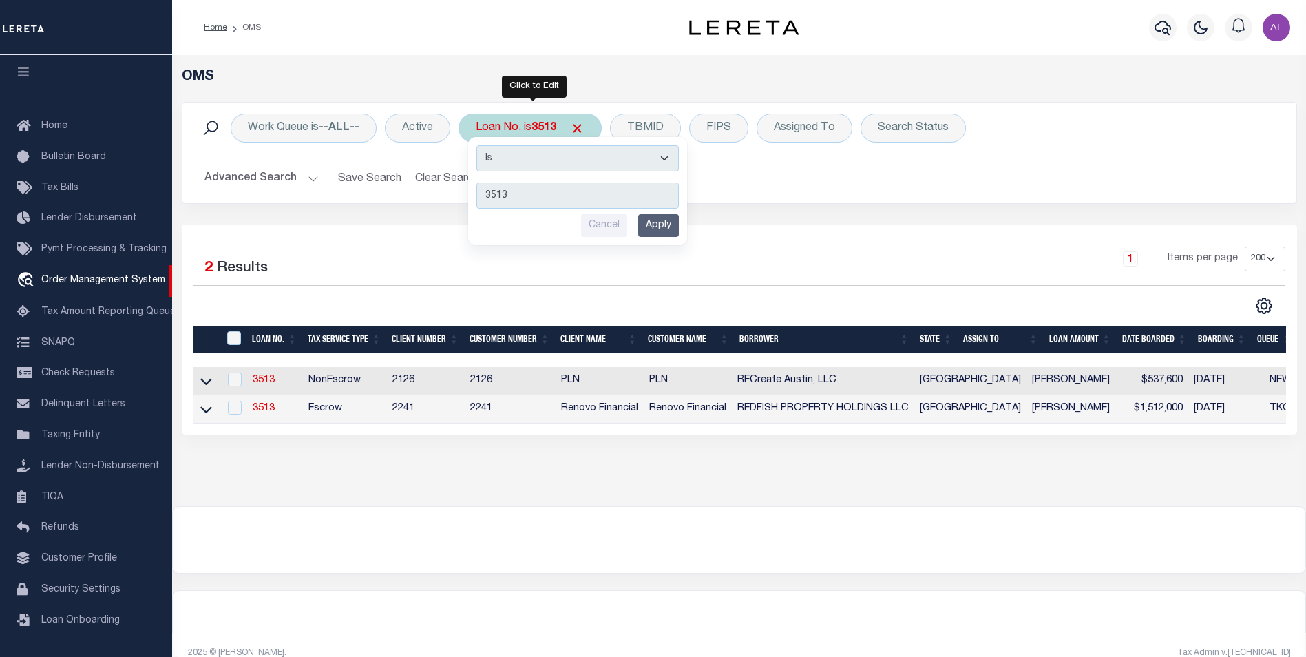
type input "119857"
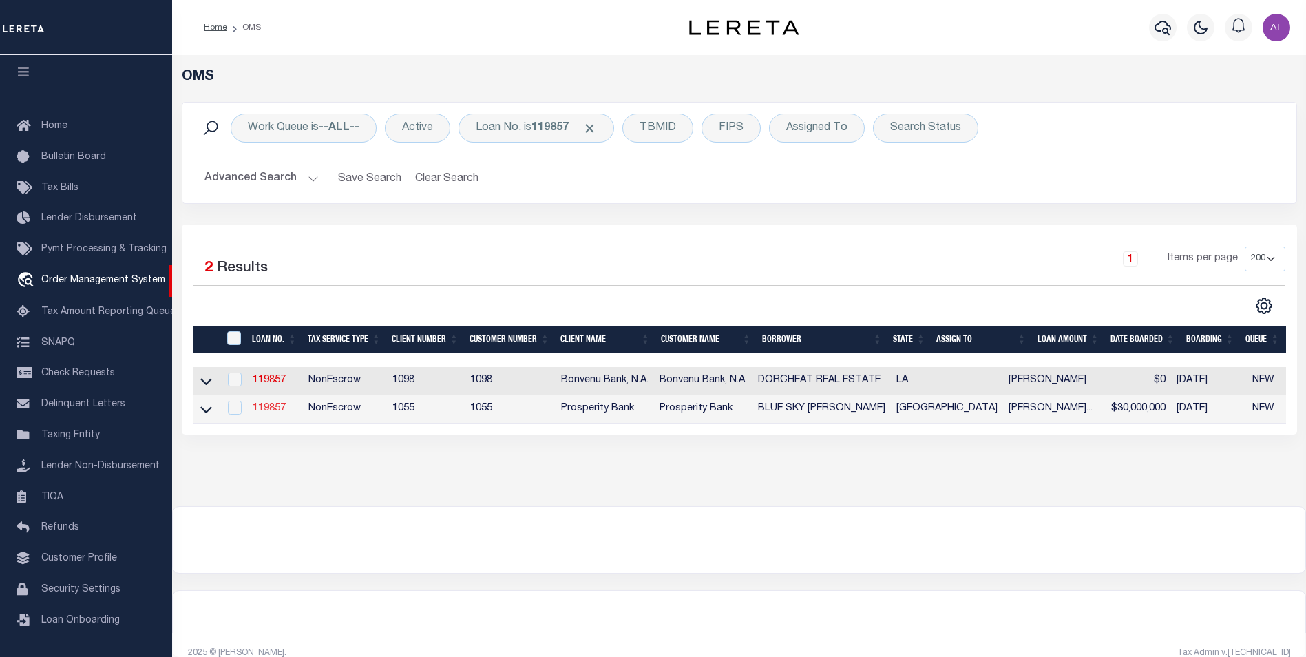
click at [266, 413] on link "119857" at bounding box center [269, 408] width 33 height 10
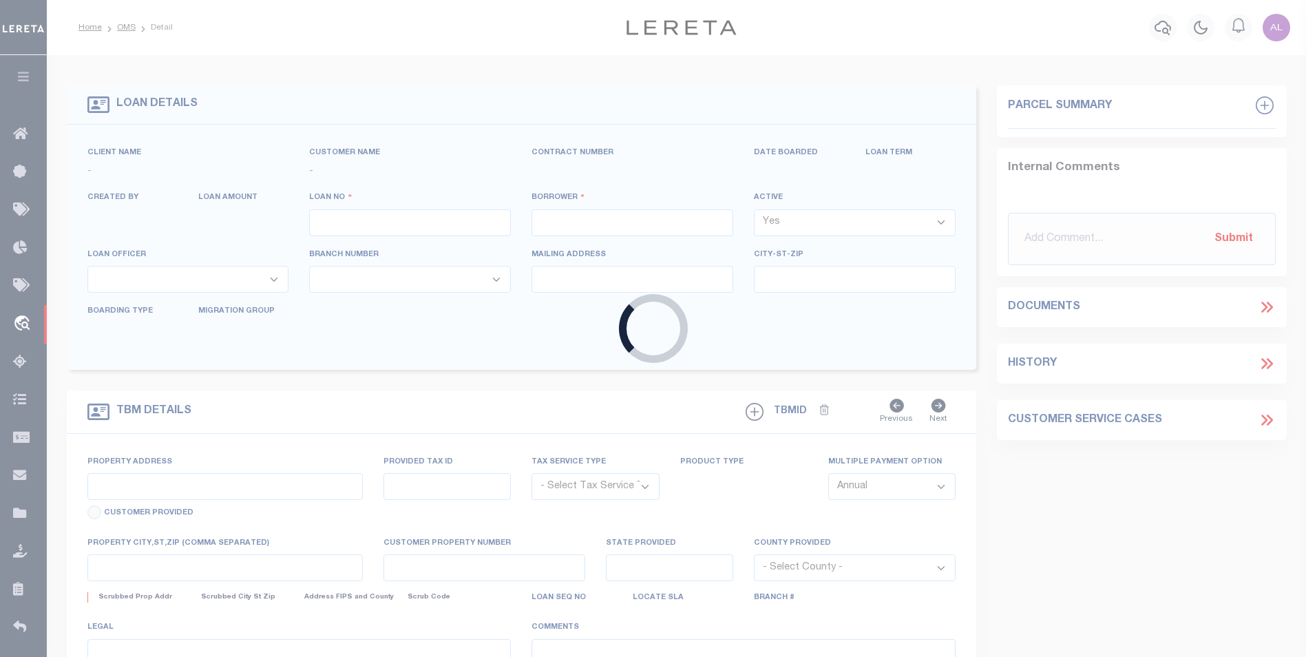
type input "119857"
type input "BLUE SKY [PERSON_NAME]"
select select
type input "[STREET_ADDRESS][PERSON_NAME]"
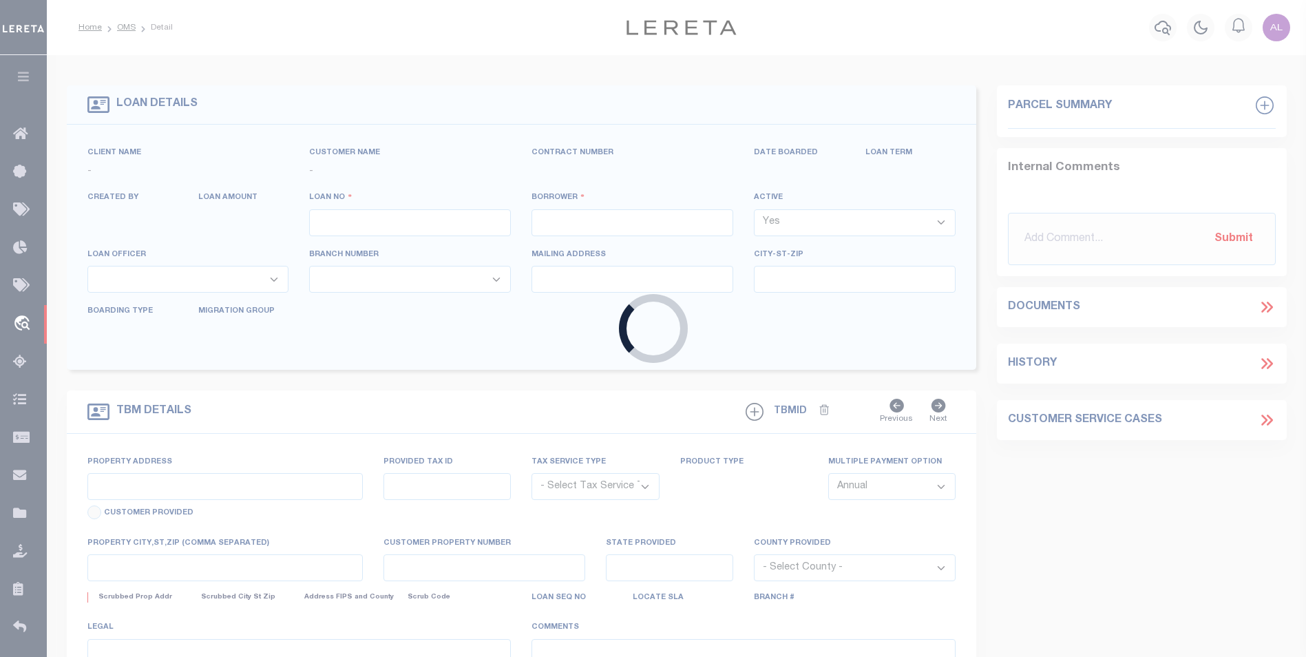
type input "[GEOGRAPHIC_DATA]"
select select
select select "NonEscrow"
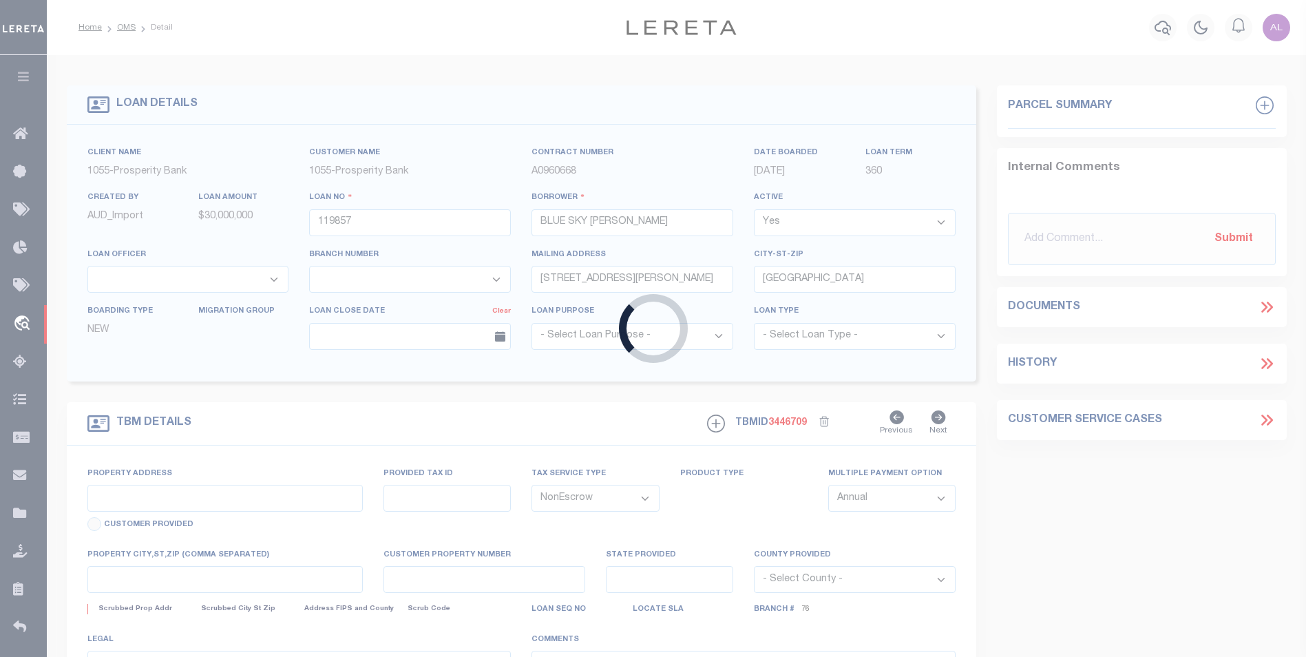
type input "[STREET_ADDRESS]"
type input "16159"
select select
type input "[GEOGRAPHIC_DATA]"
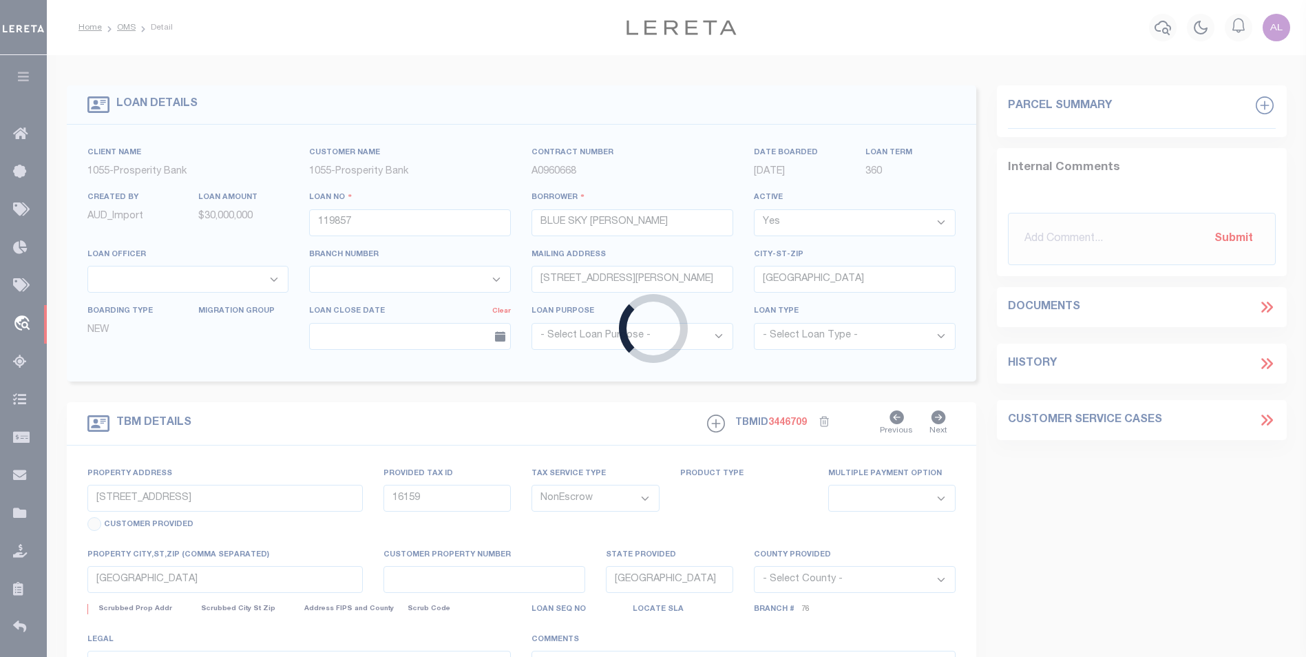
select select
type textarea "99.399 AC OUT [PERSON_NAME] SURV"
select select "10533"
select select "3993"
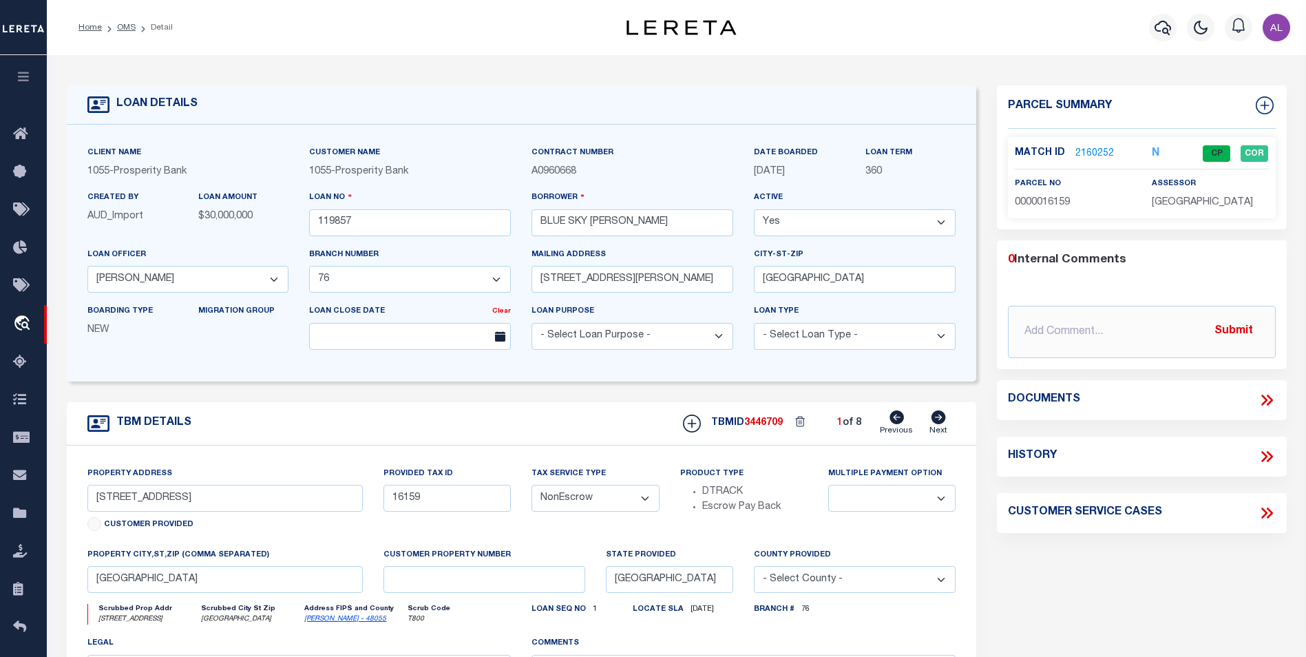
click at [1095, 152] on link "2160252" at bounding box center [1094, 154] width 39 height 14
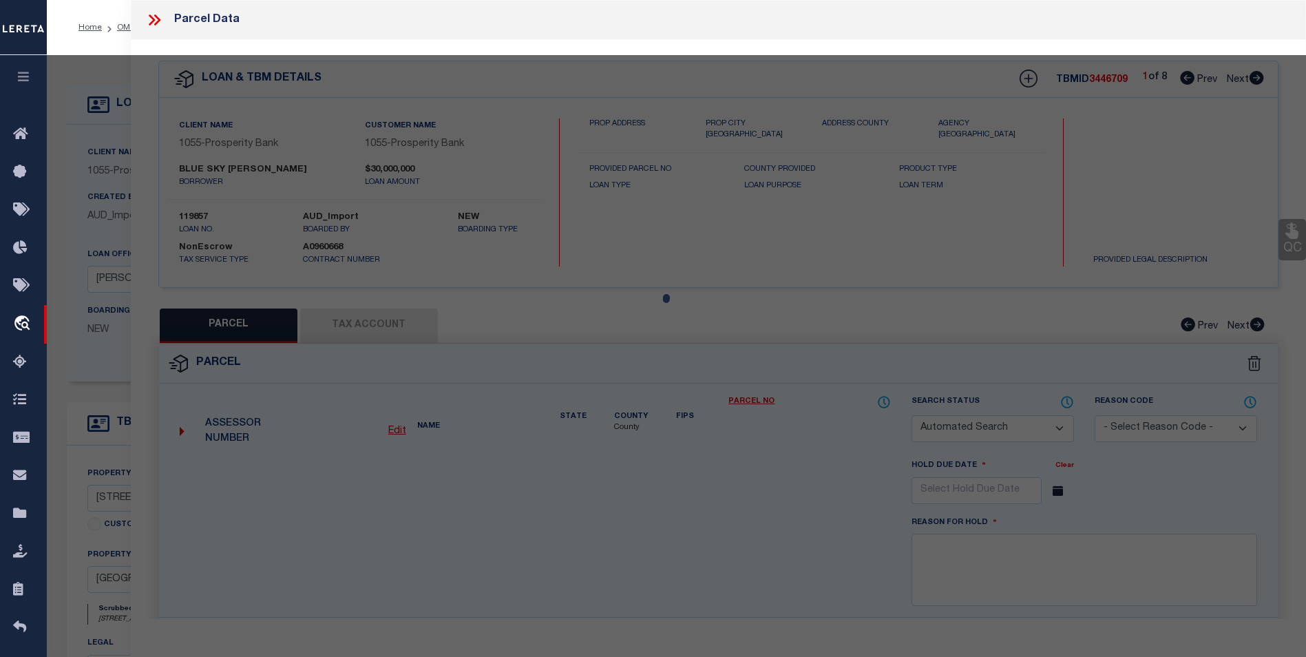
checkbox input "false"
select select "CP"
type input "BOGGY [PERSON_NAME]"
select select "AGW"
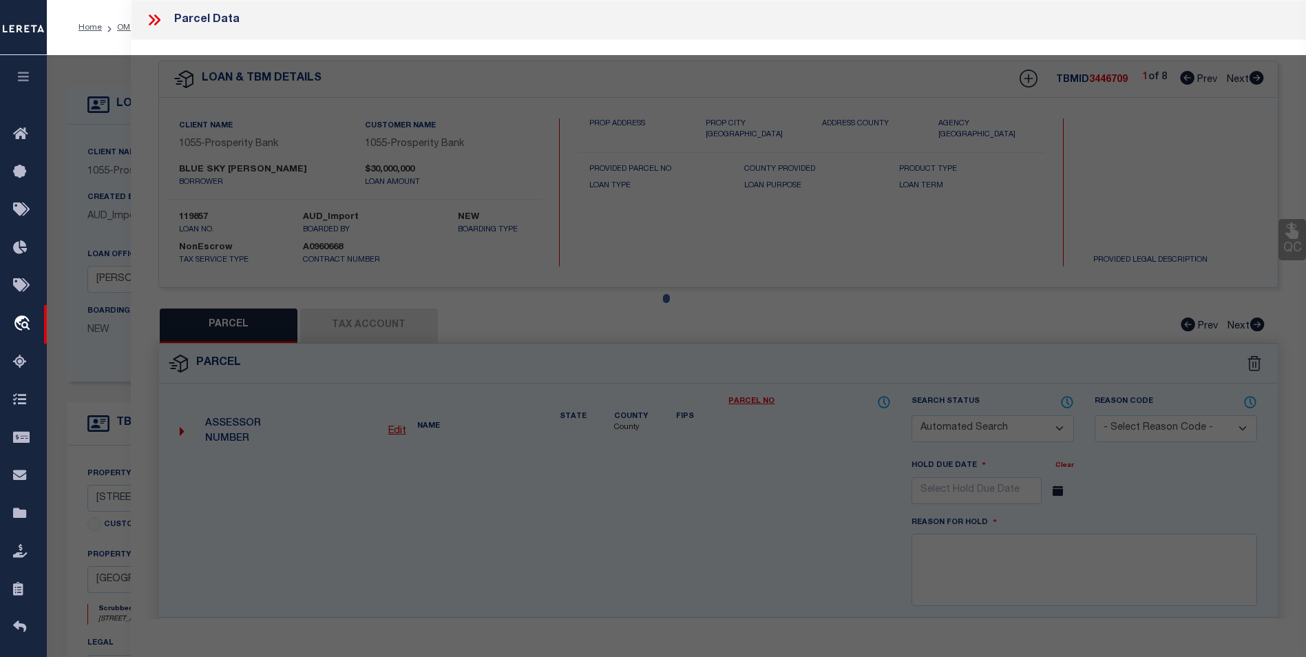
select select "LEG"
type input "[STREET_ADDRESS]"
checkbox input "false"
type input "[GEOGRAPHIC_DATA]"
type textarea "A263 STUMPS, [PERSON_NAME], ACRES 99.261"
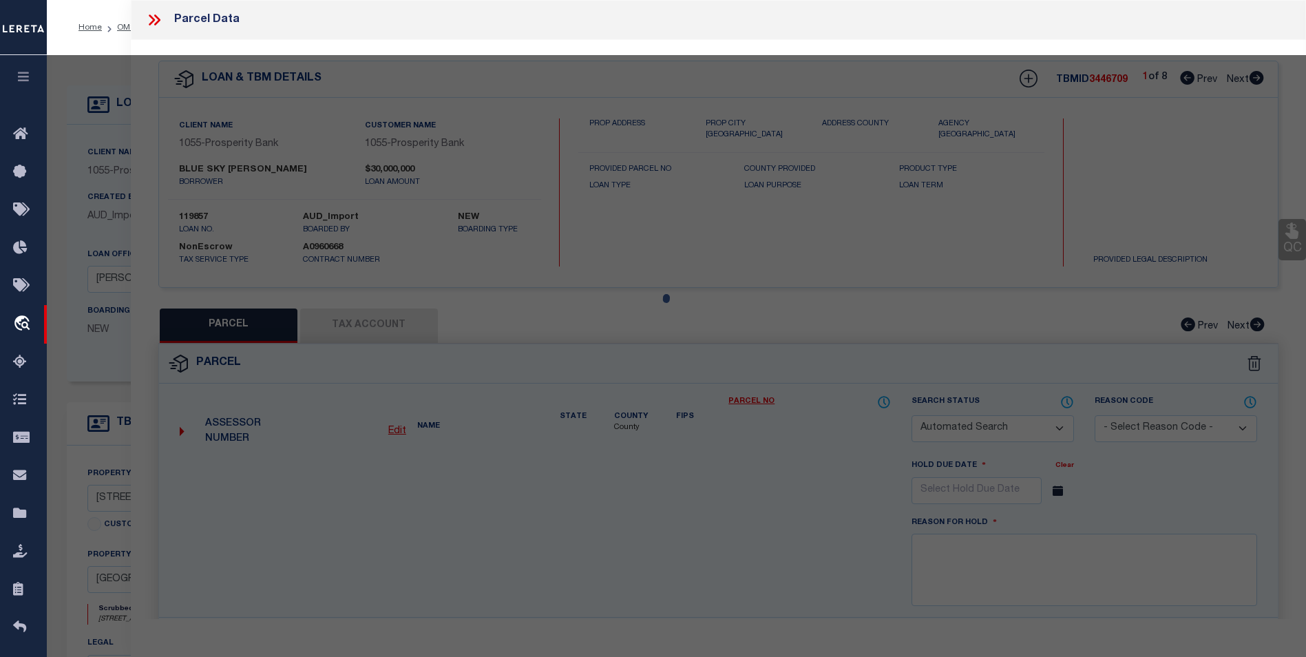
type textarea "CAD"
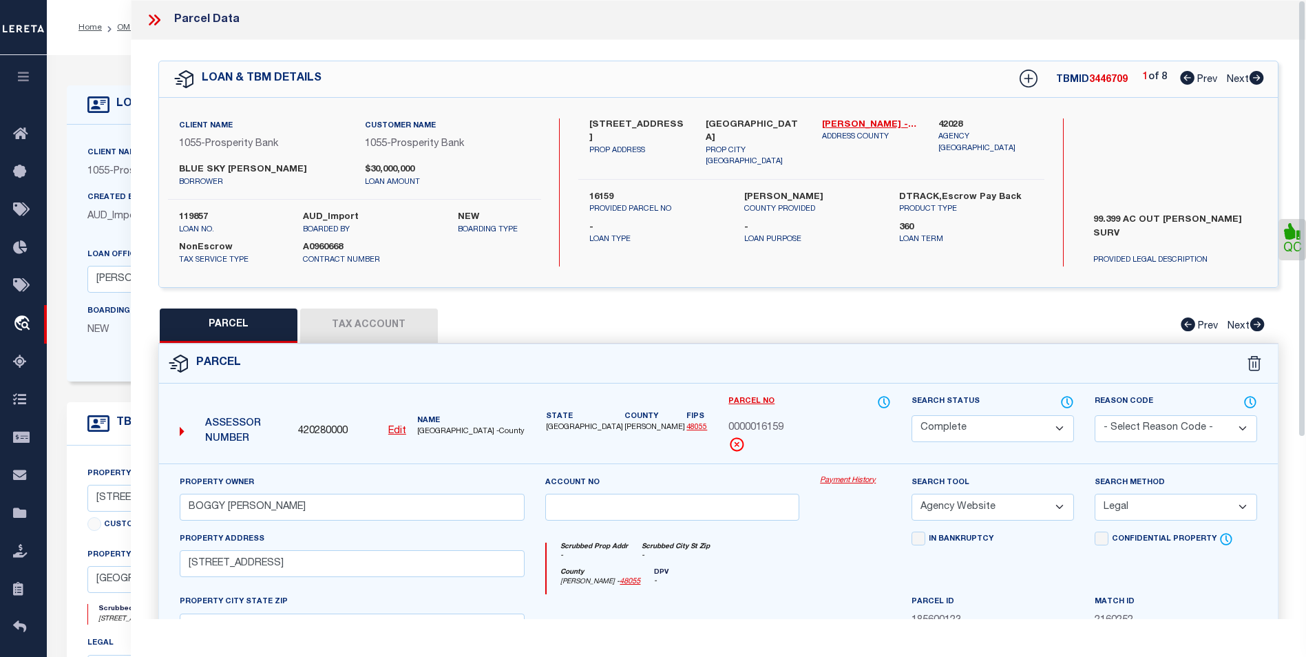
click at [371, 317] on button "Tax Account" at bounding box center [369, 325] width 138 height 34
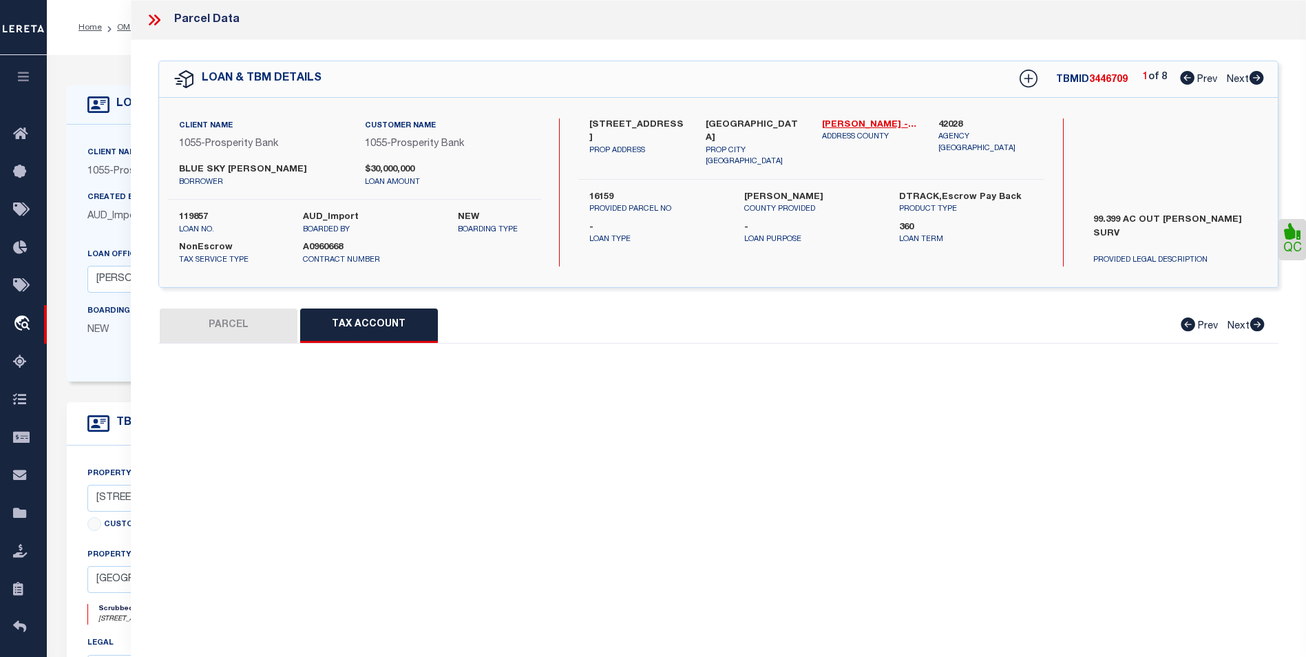
select select "100"
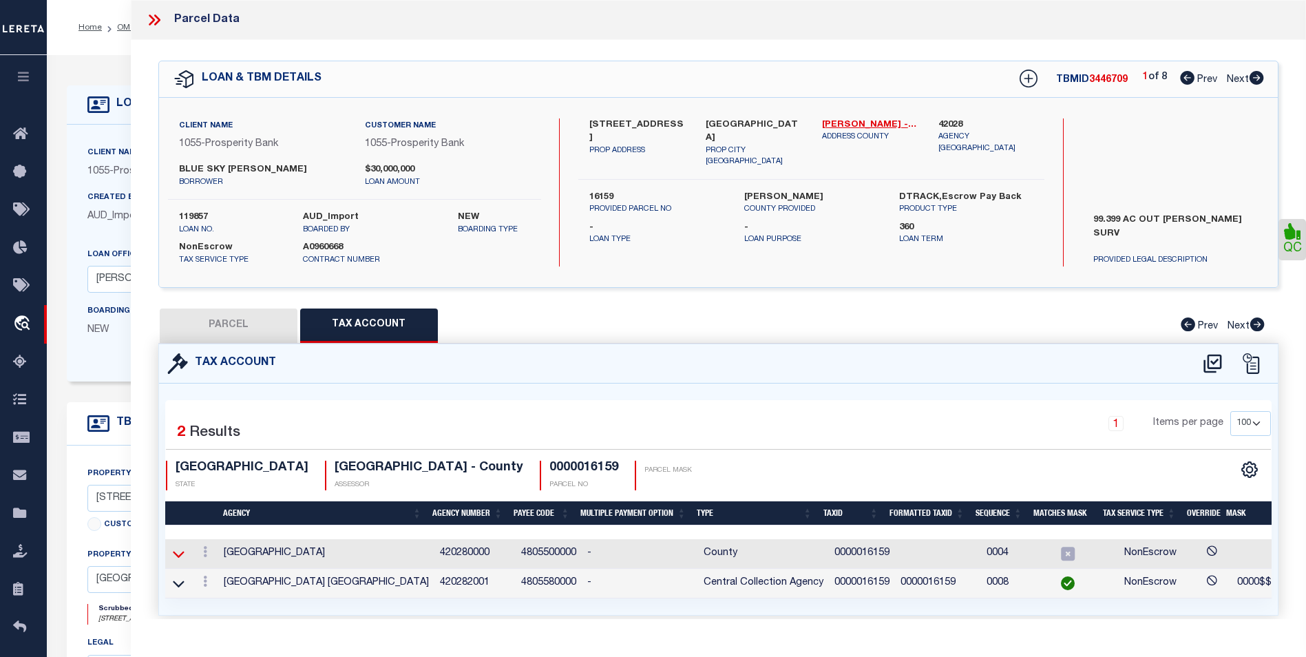
click at [178, 549] on icon at bounding box center [179, 554] width 12 height 14
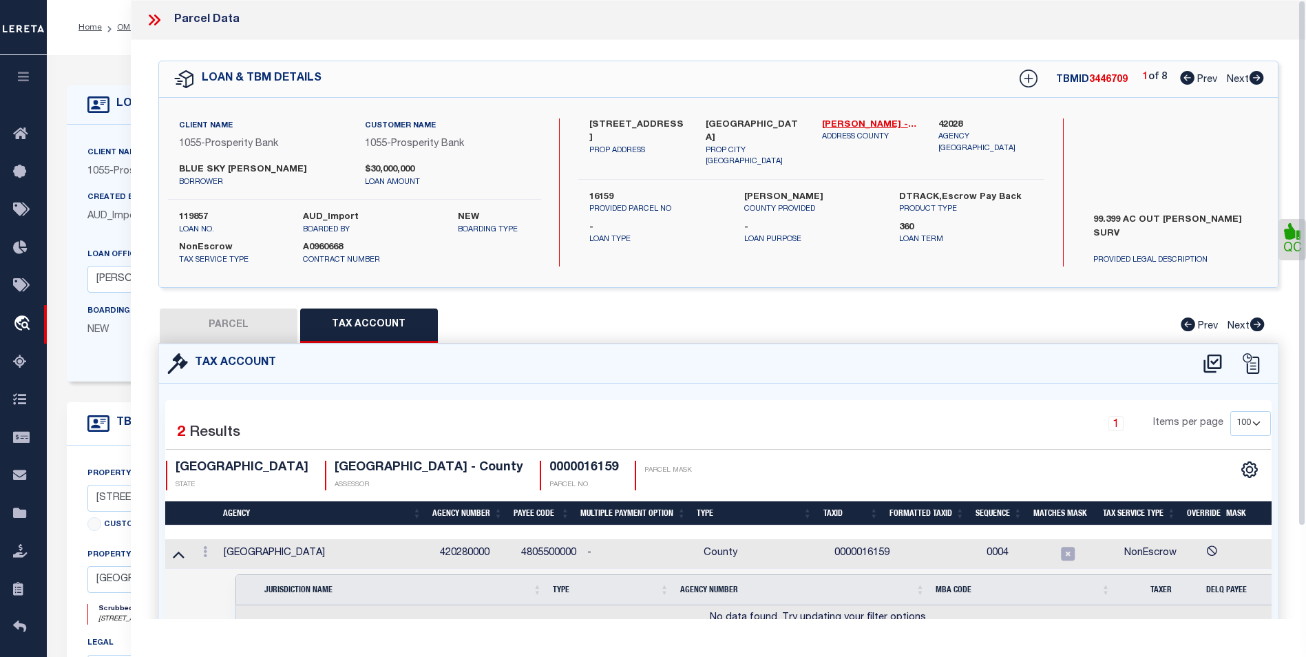
scroll to position [109, 0]
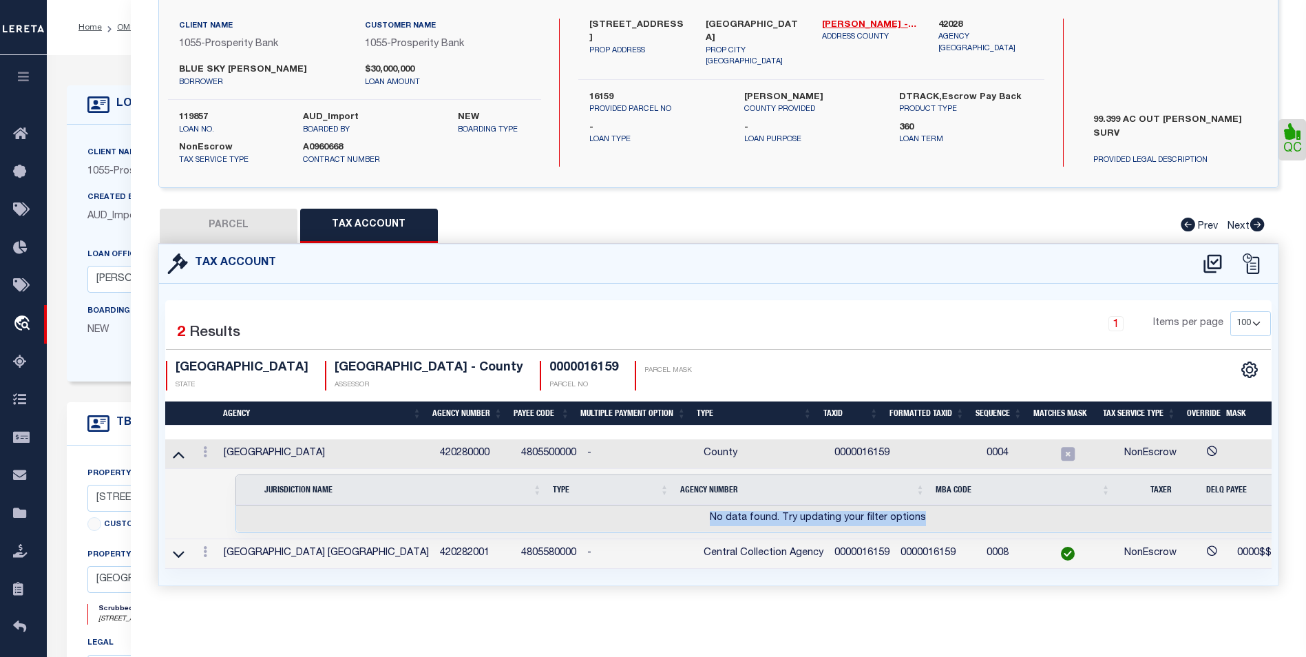
drag, startPoint x: 958, startPoint y: 502, endPoint x: 709, endPoint y: 513, distance: 249.4
click at [709, 513] on td "No data found. Try updating your filter options" at bounding box center [818, 518] width 1164 height 27
click at [184, 547] on icon at bounding box center [179, 554] width 12 height 14
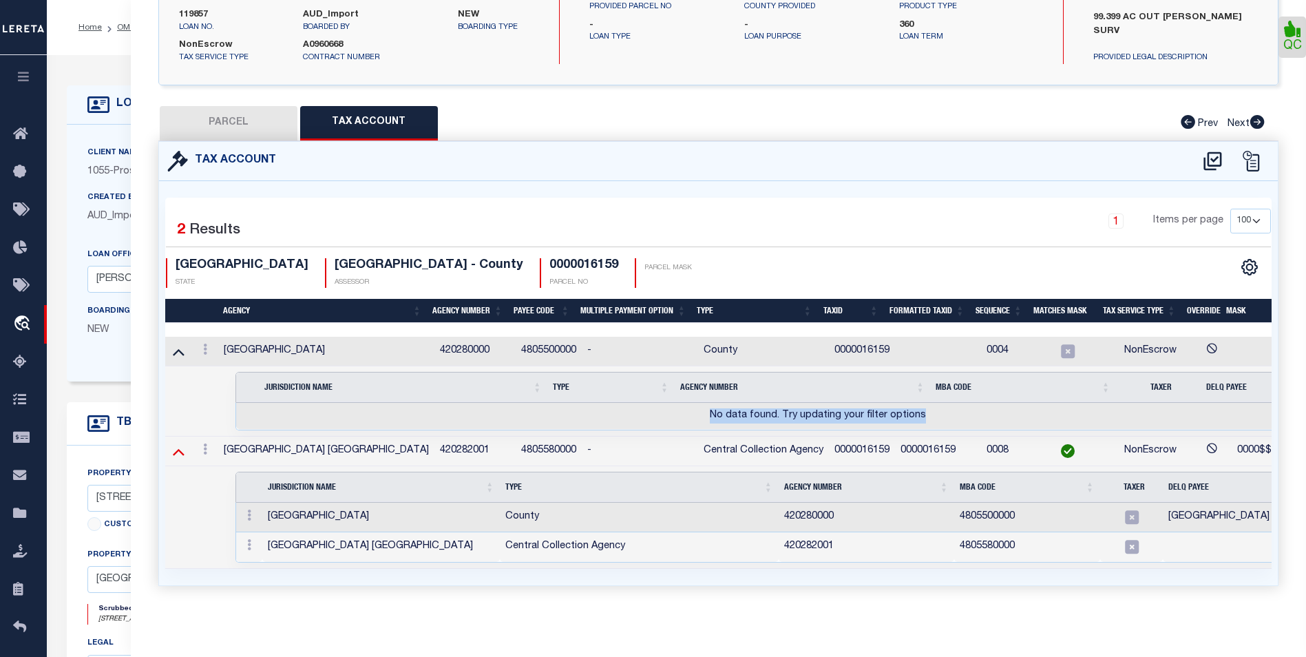
click at [175, 444] on icon at bounding box center [179, 451] width 12 height 14
